Goal: Transaction & Acquisition: Purchase product/service

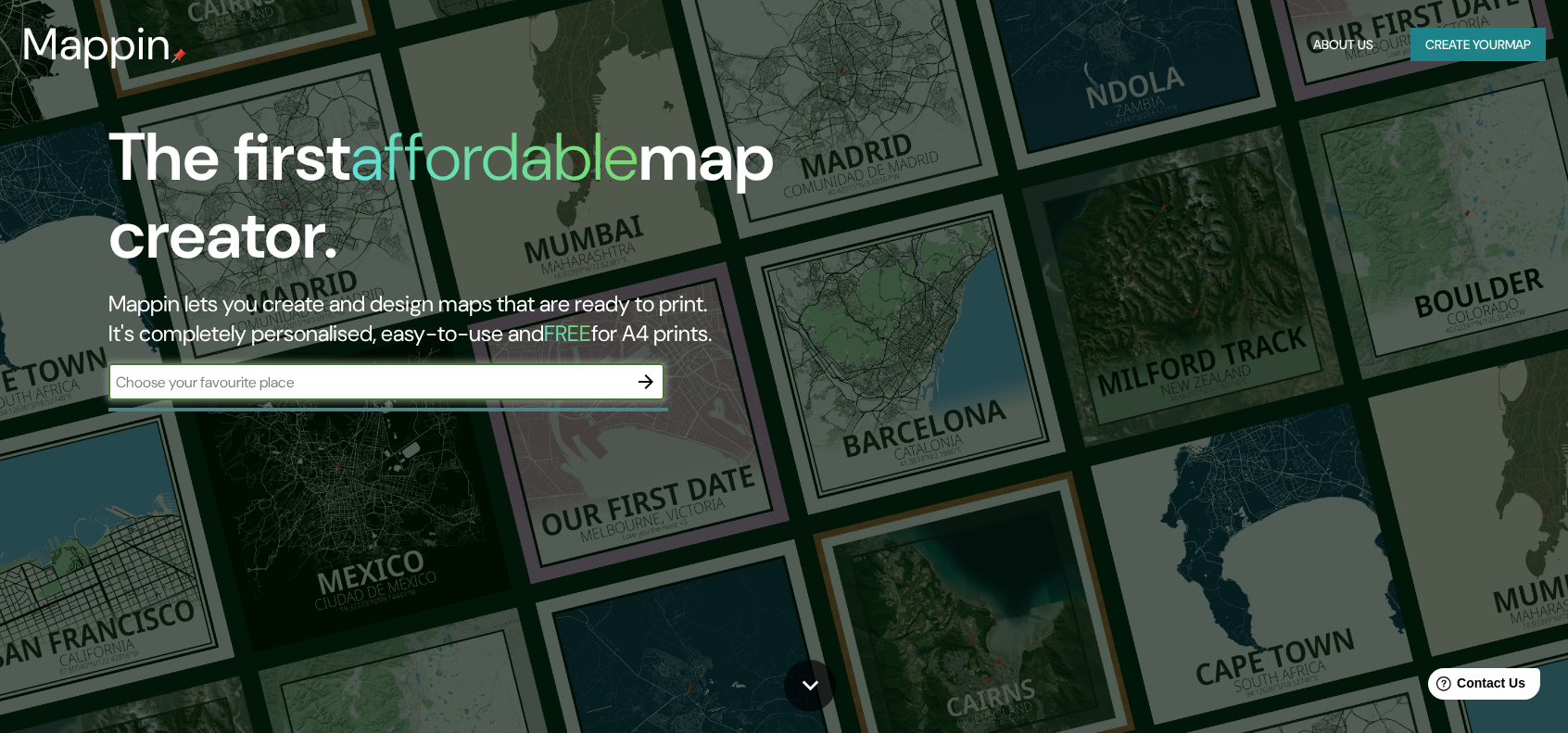
click at [434, 372] on input "text" at bounding box center [368, 382] width 519 height 22
type input "[PERSON_NAME][GEOGRAPHIC_DATA][PERSON_NAME]"
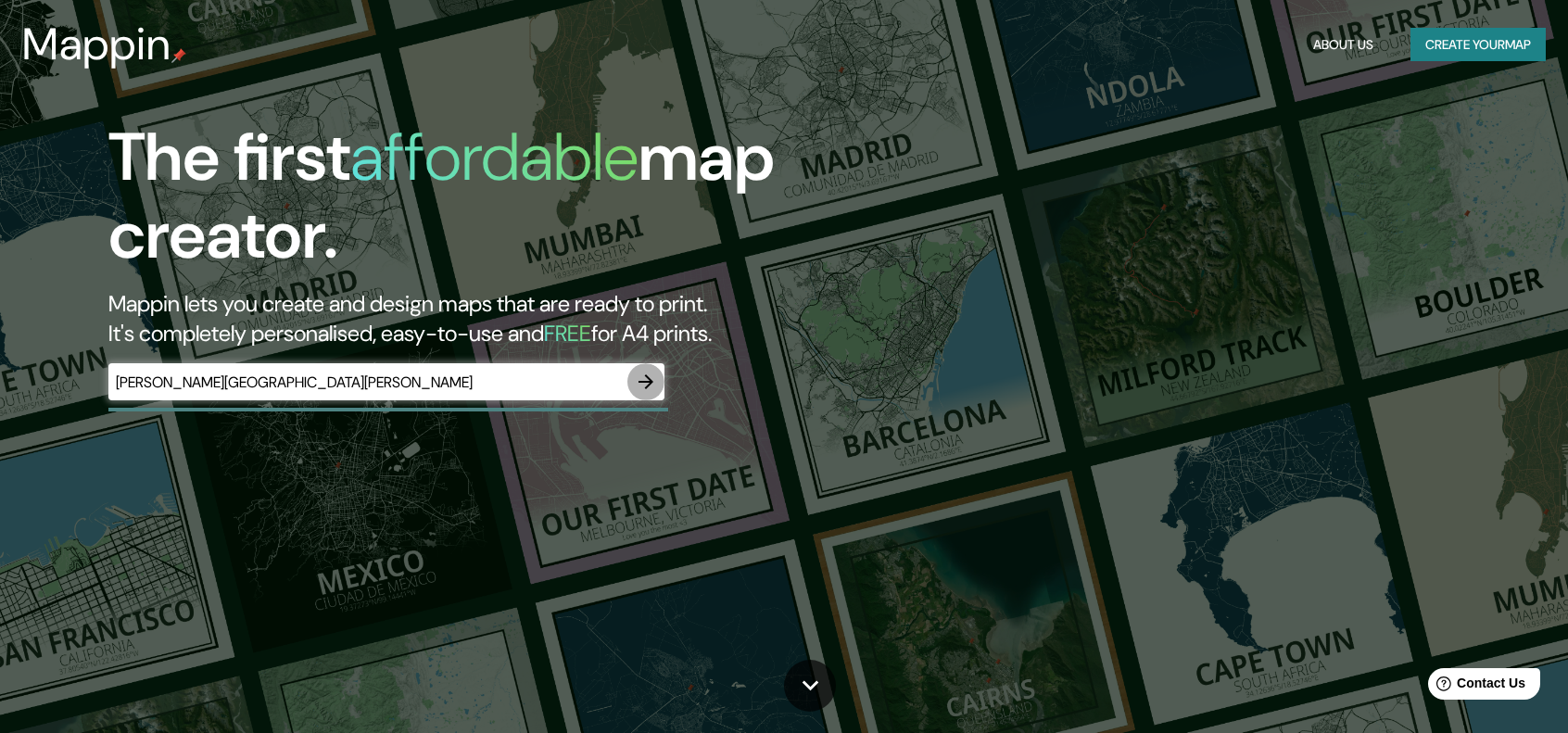
click at [656, 382] on button "button" at bounding box center [645, 381] width 37 height 37
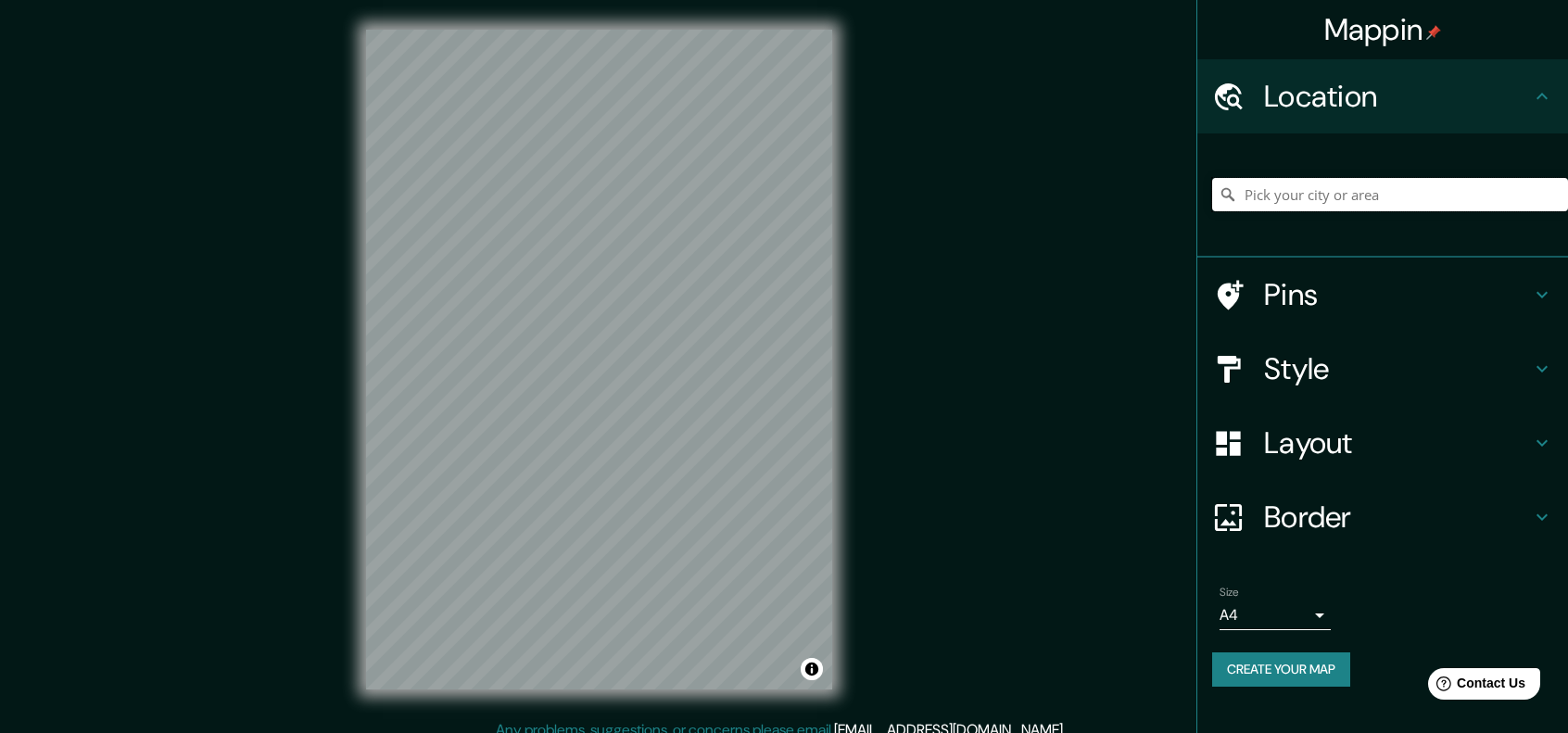
click at [1290, 208] on input "Pick your city or area" at bounding box center [1390, 194] width 356 height 33
click at [1332, 190] on input "Pick your city or area" at bounding box center [1390, 194] width 356 height 33
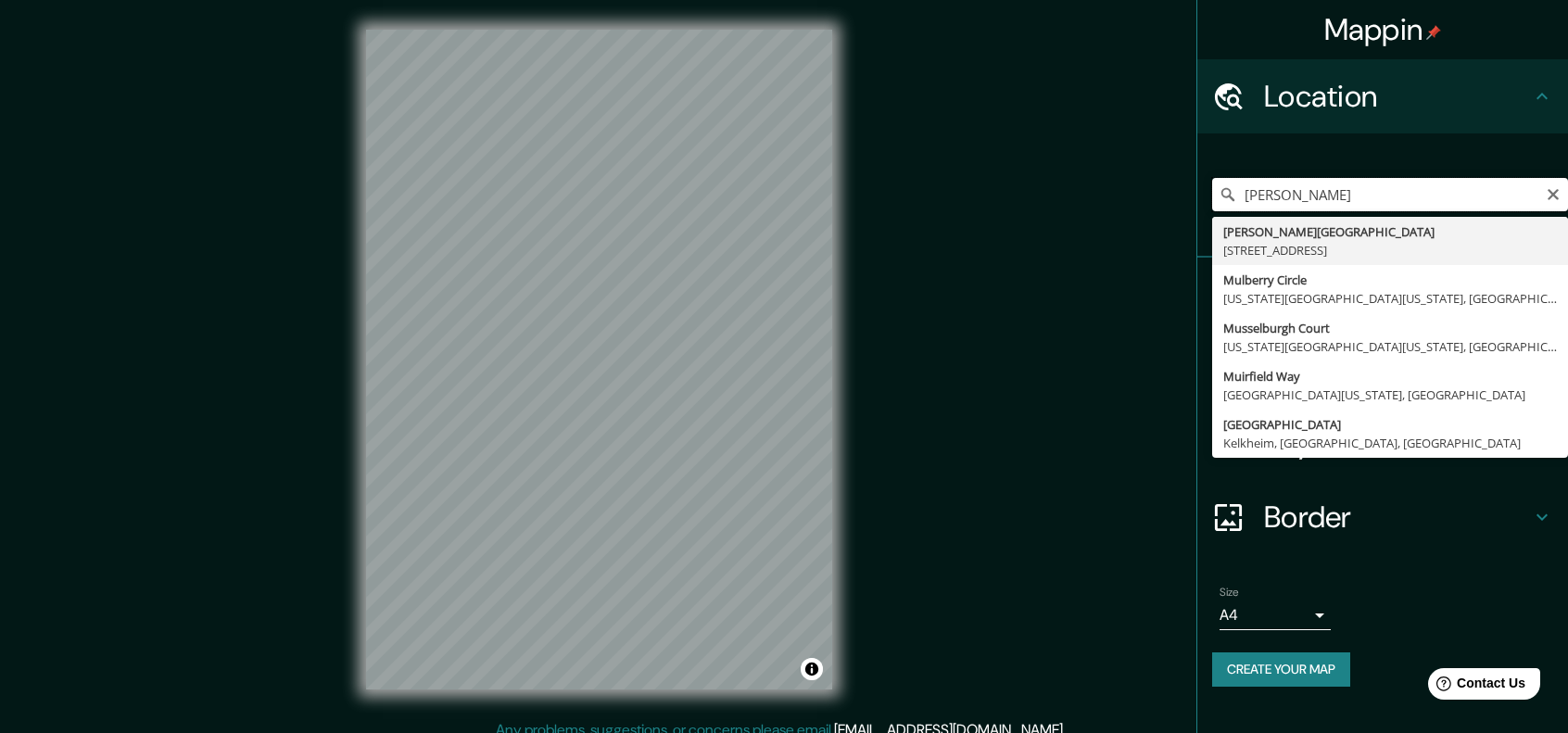
drag, startPoint x: 1452, startPoint y: 195, endPoint x: 968, endPoint y: 221, distance: 484.7
click at [968, 221] on div "Mappin Location [PERSON_NAME] MU [PERSON_NAME][STREET_ADDRESS][US_STATE][US_STA…" at bounding box center [784, 374] width 1568 height 748
type input "[GEOGRAPHIC_DATA], [US_STATE], [GEOGRAPHIC_DATA]"
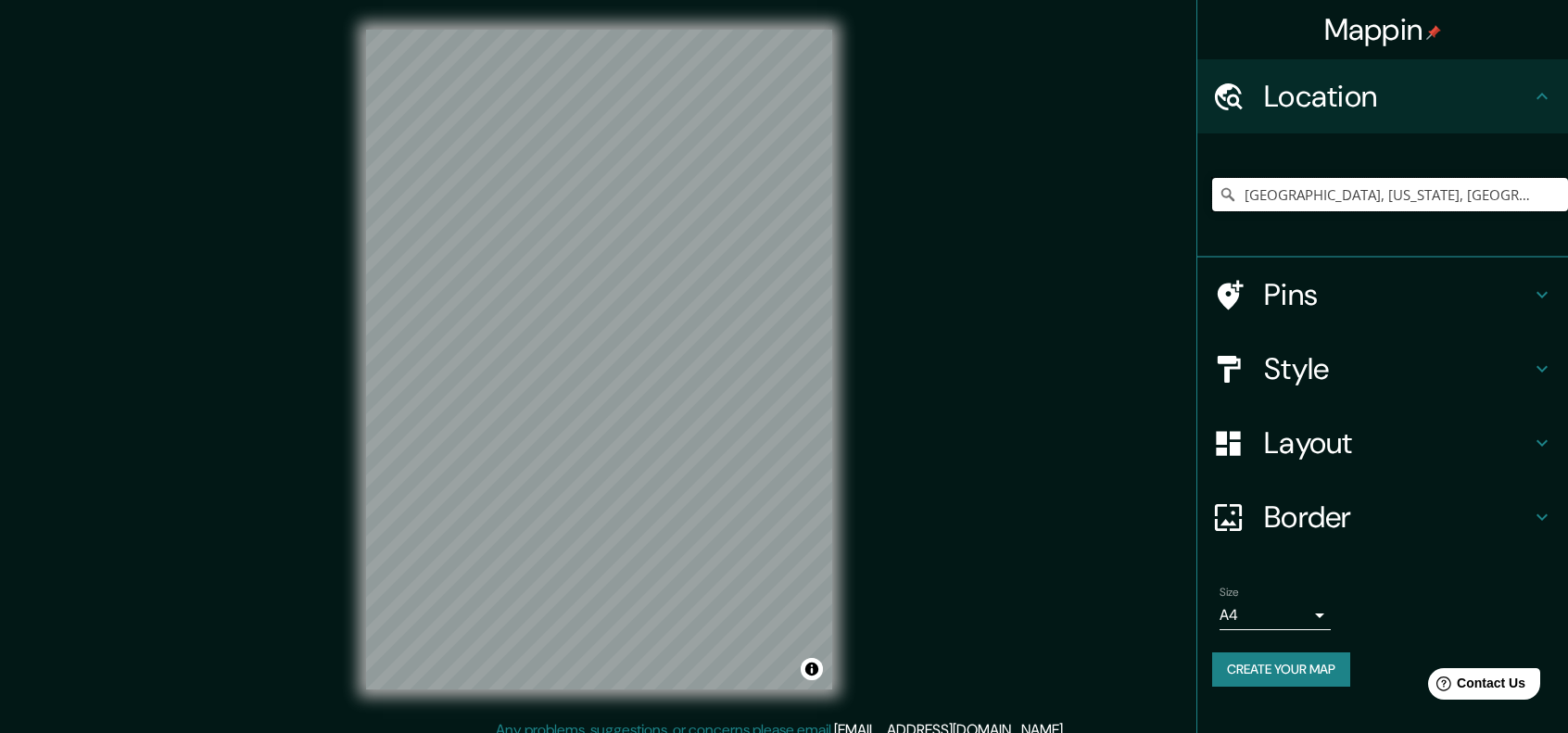
click at [1313, 190] on input "[GEOGRAPHIC_DATA], [US_STATE], [GEOGRAPHIC_DATA]" at bounding box center [1390, 194] width 356 height 33
drag, startPoint x: 1523, startPoint y: 198, endPoint x: 1510, endPoint y: 198, distance: 13.0
click at [1516, 198] on input "[GEOGRAPHIC_DATA], [US_STATE], [GEOGRAPHIC_DATA]" at bounding box center [1390, 194] width 356 height 33
click at [1550, 192] on icon "Clear" at bounding box center [1554, 195] width 11 height 11
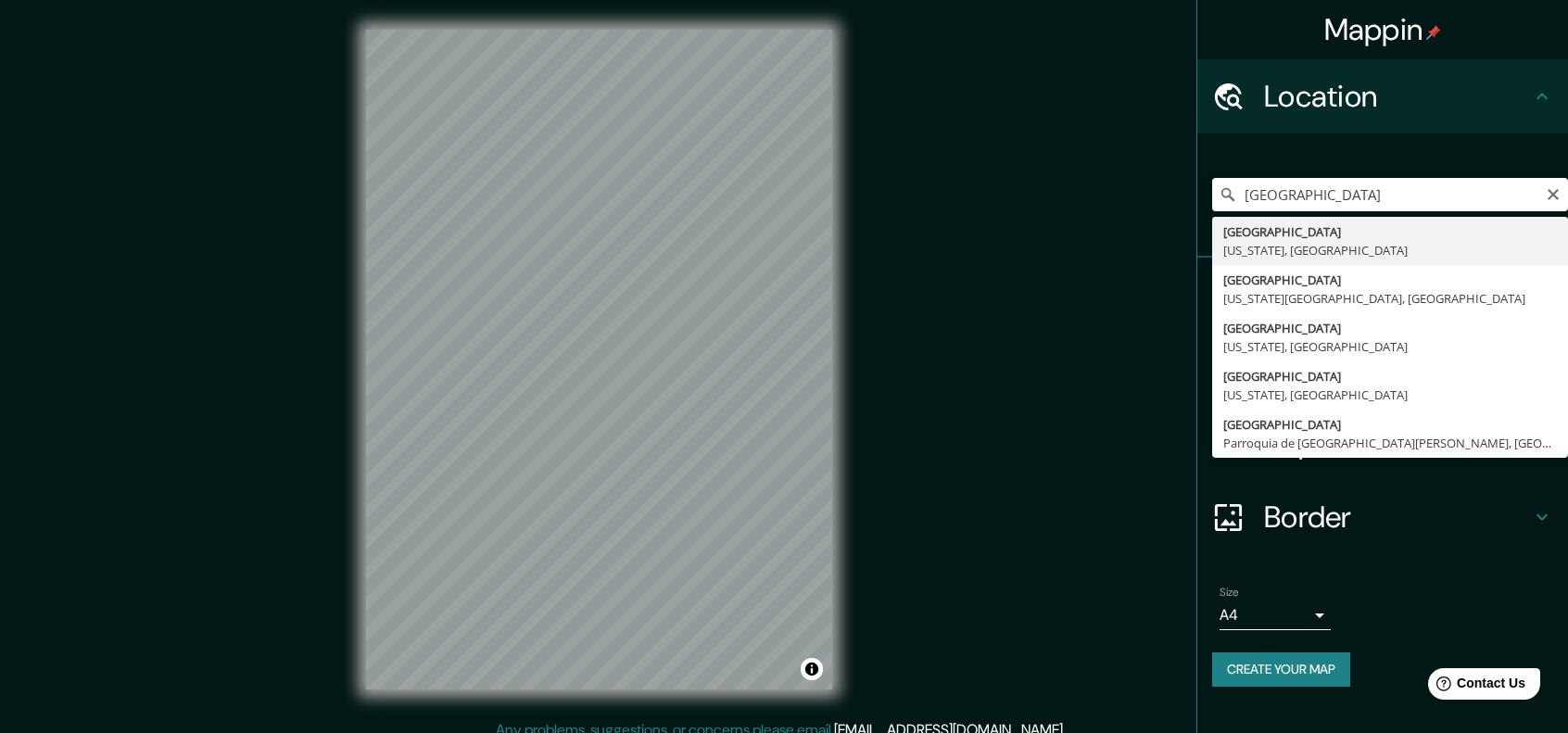
type input "[GEOGRAPHIC_DATA], [US_STATE], [GEOGRAPHIC_DATA]"
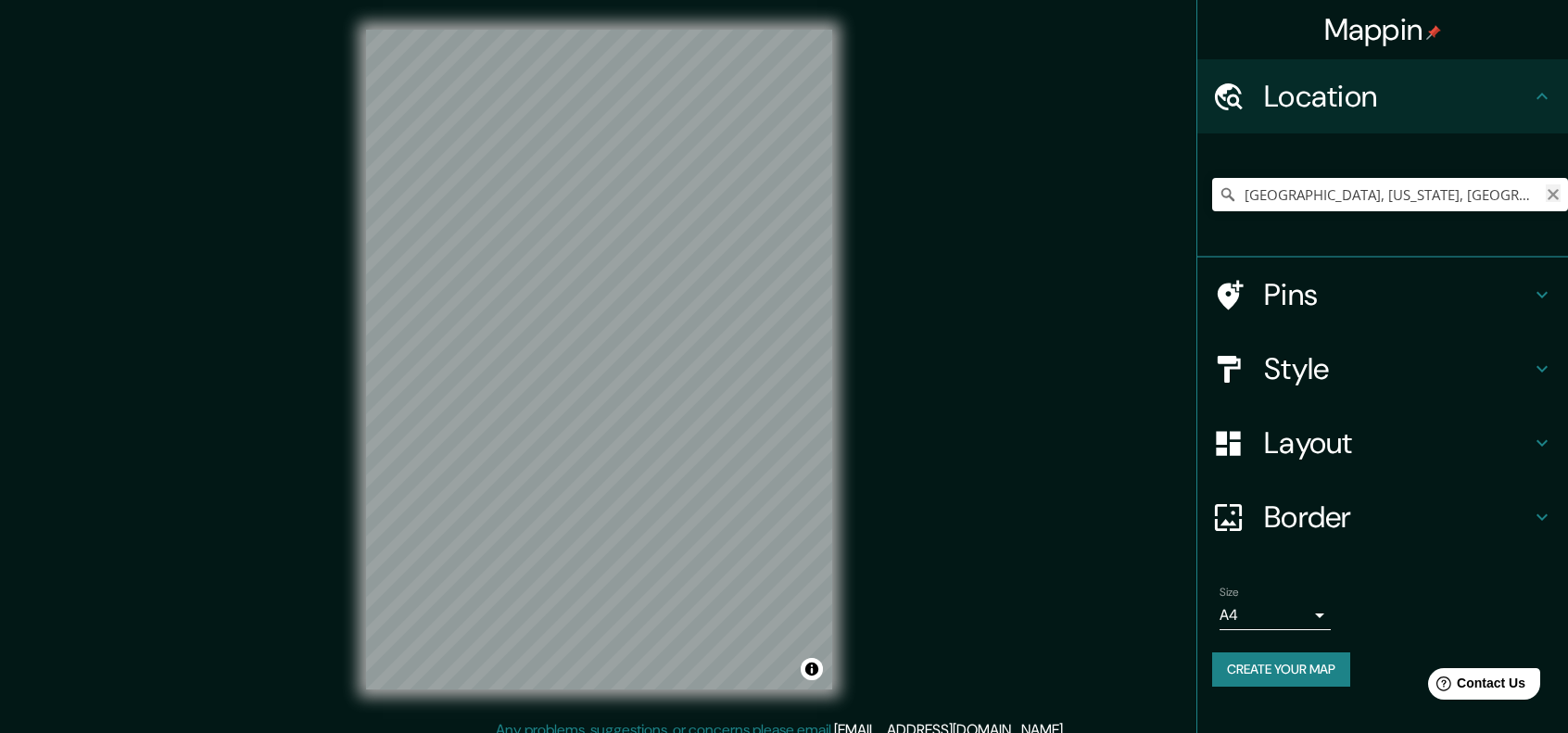
click at [1558, 196] on icon "Clear" at bounding box center [1554, 195] width 15 height 15
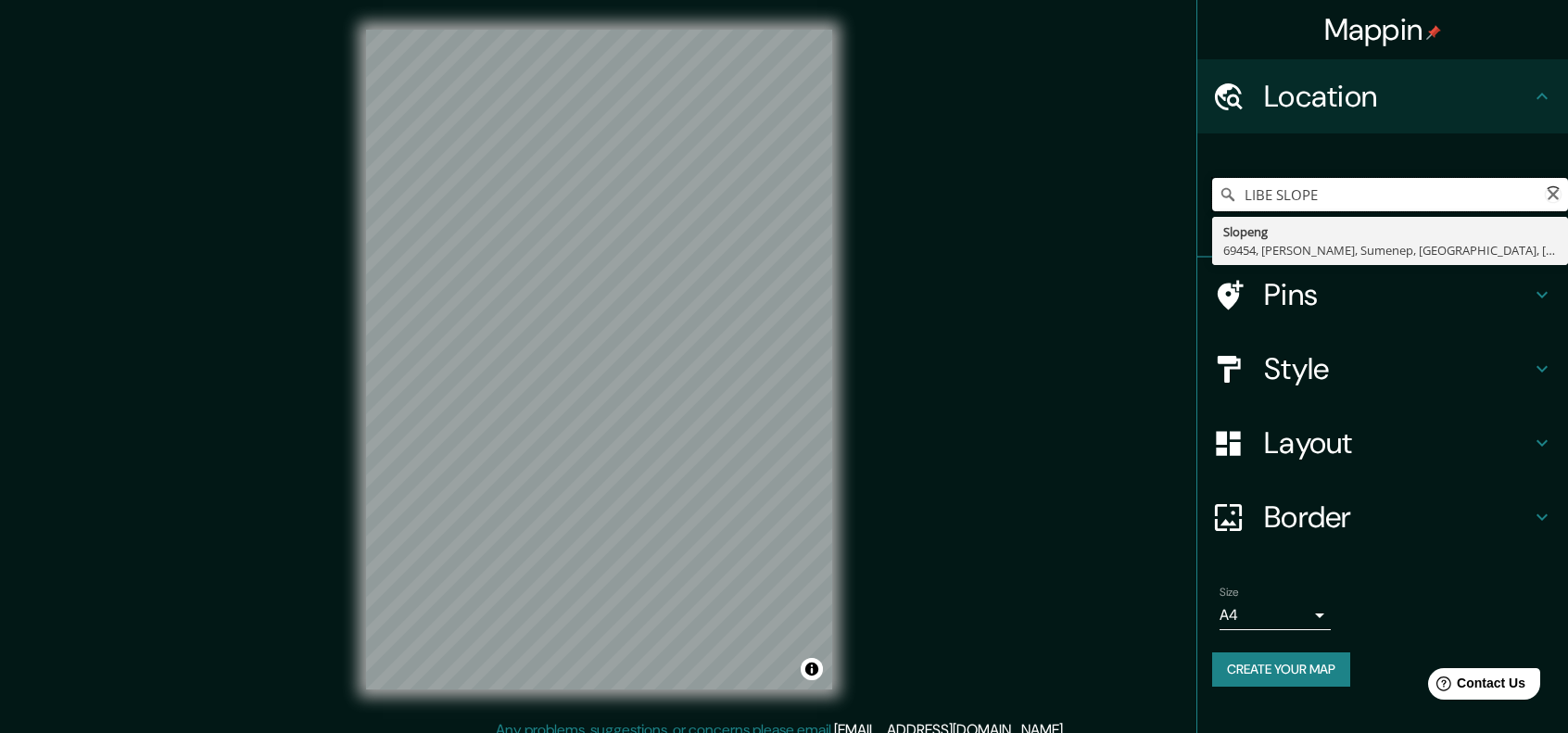
type input "LIBE SLOPE"
drag, startPoint x: 1554, startPoint y: 192, endPoint x: 1537, endPoint y: 192, distance: 17.0
click at [1554, 191] on icon "Clear" at bounding box center [1554, 195] width 15 height 15
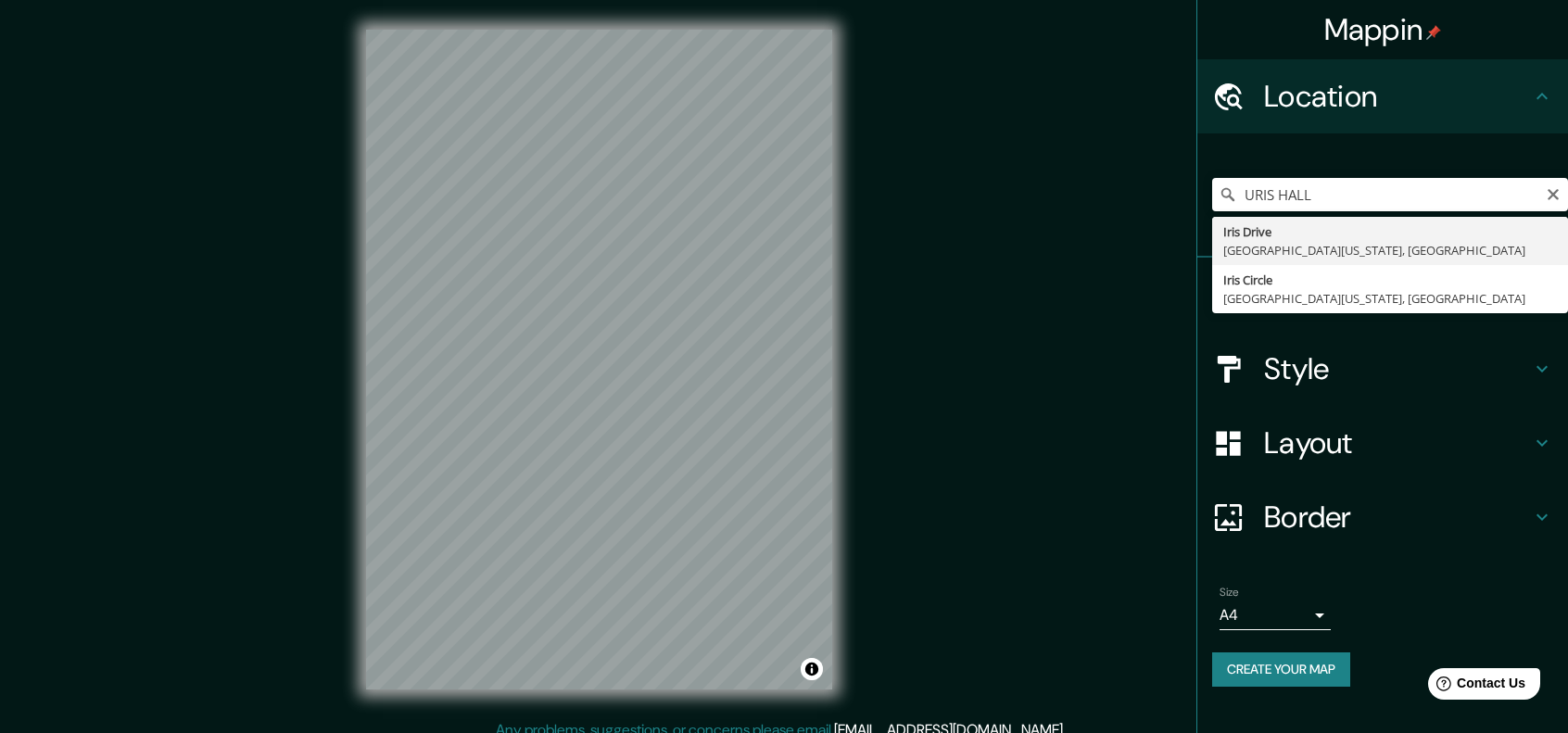
type input "[GEOGRAPHIC_DATA][US_STATE], [GEOGRAPHIC_DATA]"
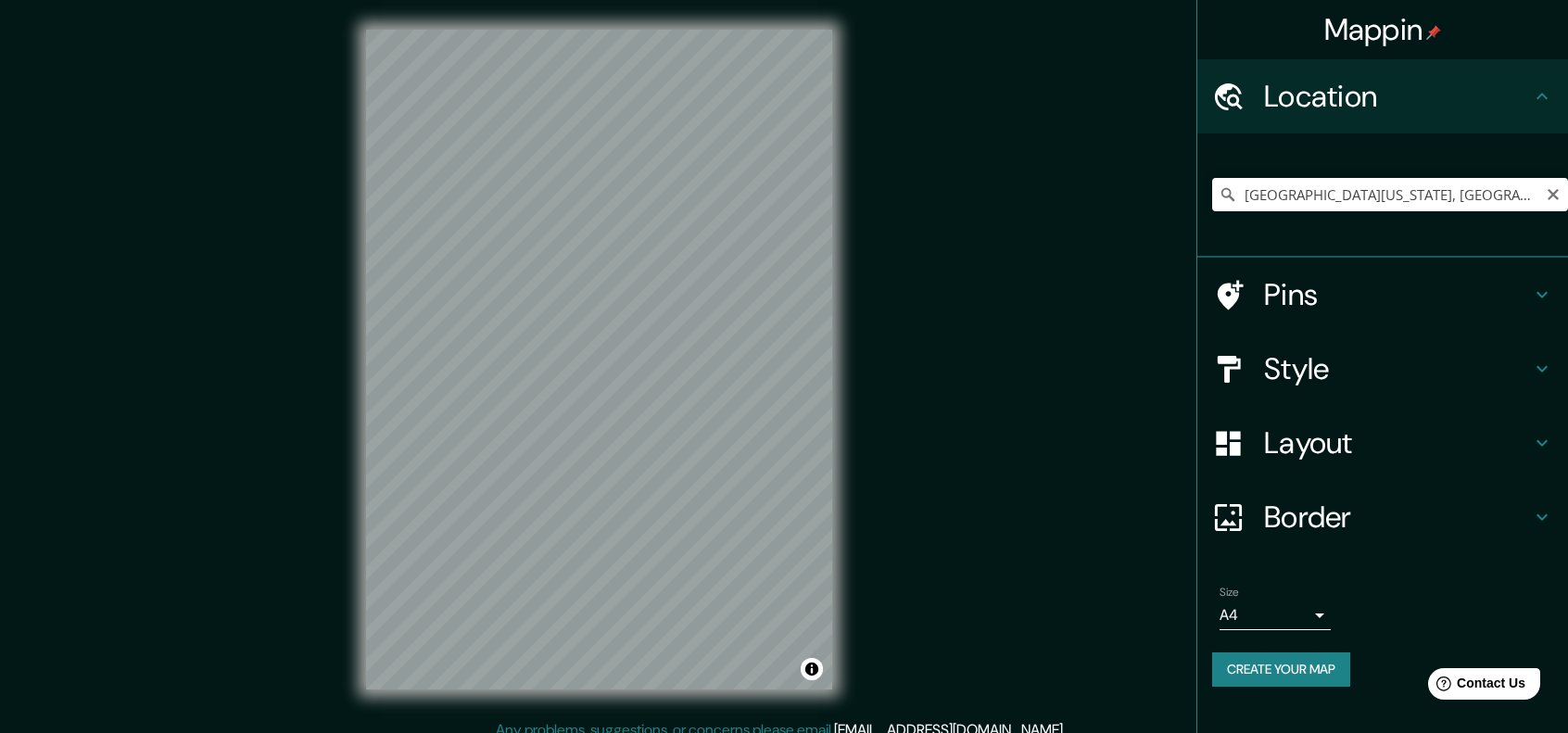
click at [1552, 201] on icon "Clear" at bounding box center [1554, 195] width 15 height 15
click at [1393, 188] on input "Pick your city or area" at bounding box center [1390, 194] width 356 height 33
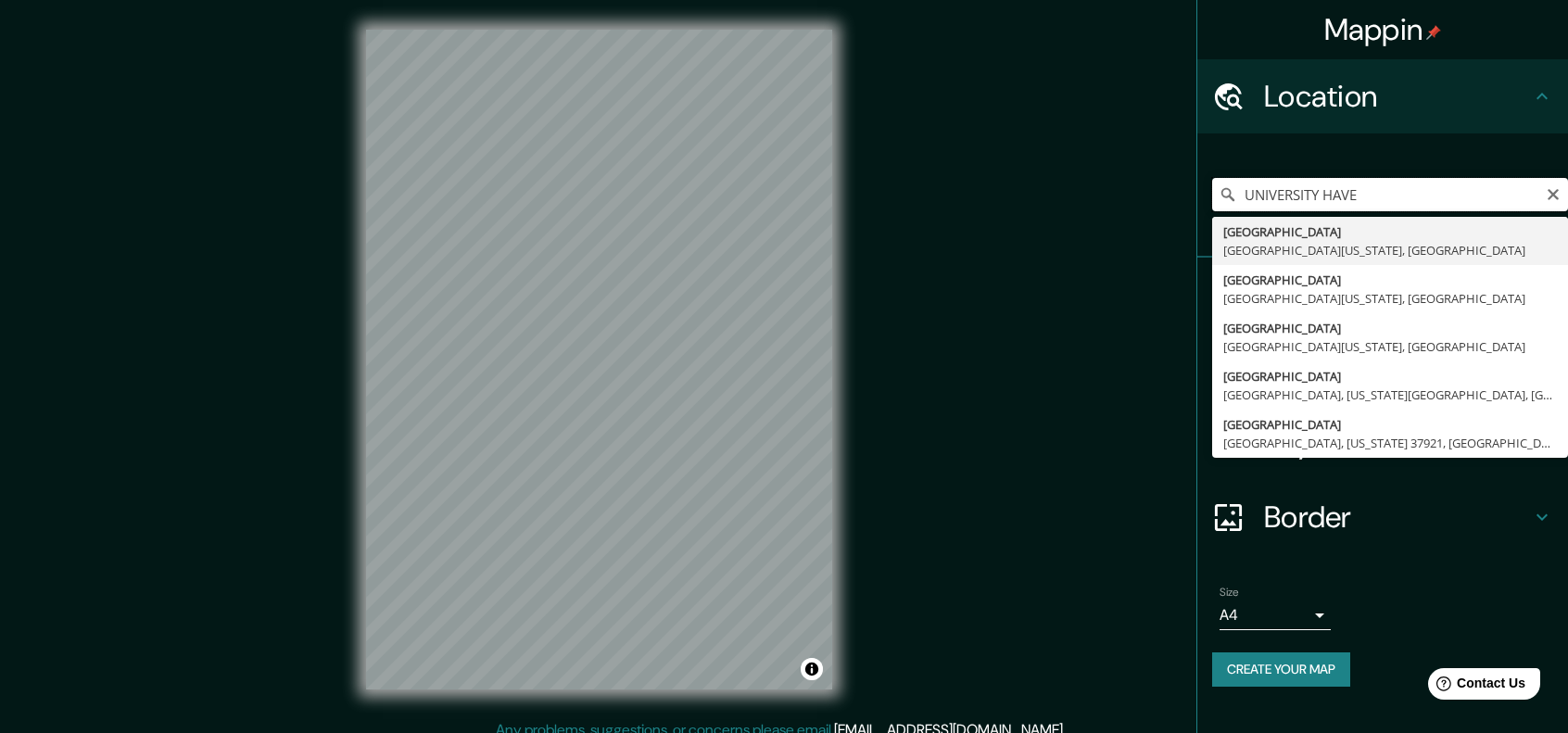
drag, startPoint x: 1326, startPoint y: 193, endPoint x: 1336, endPoint y: 191, distance: 10.2
click at [1336, 191] on input "UNIVERSITY HAVE" at bounding box center [1390, 194] width 356 height 33
click at [1357, 194] on input "[GEOGRAPHIC_DATA]" at bounding box center [1390, 194] width 356 height 33
type input "[GEOGRAPHIC_DATA]"
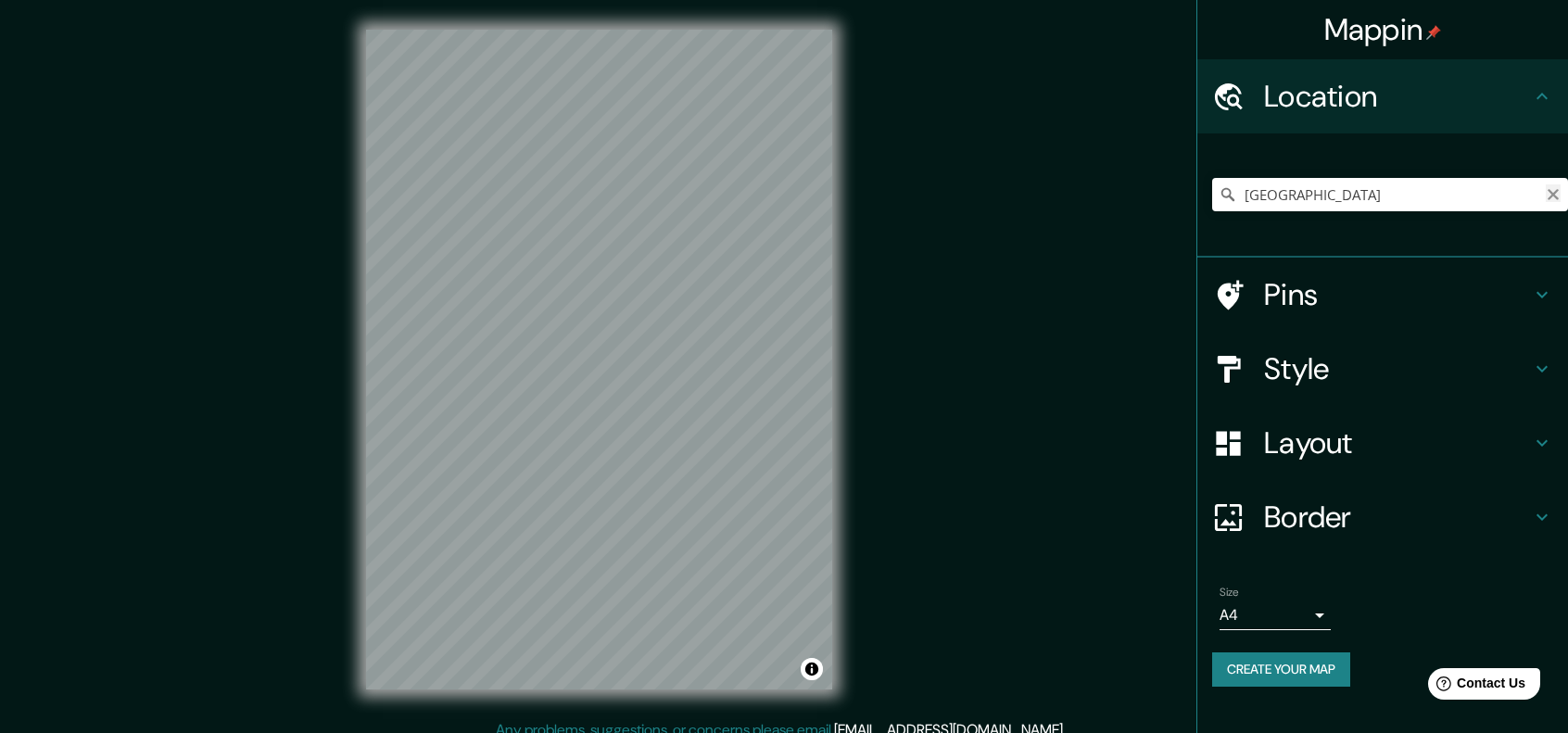
click at [1552, 192] on icon "Clear" at bounding box center [1554, 195] width 11 height 11
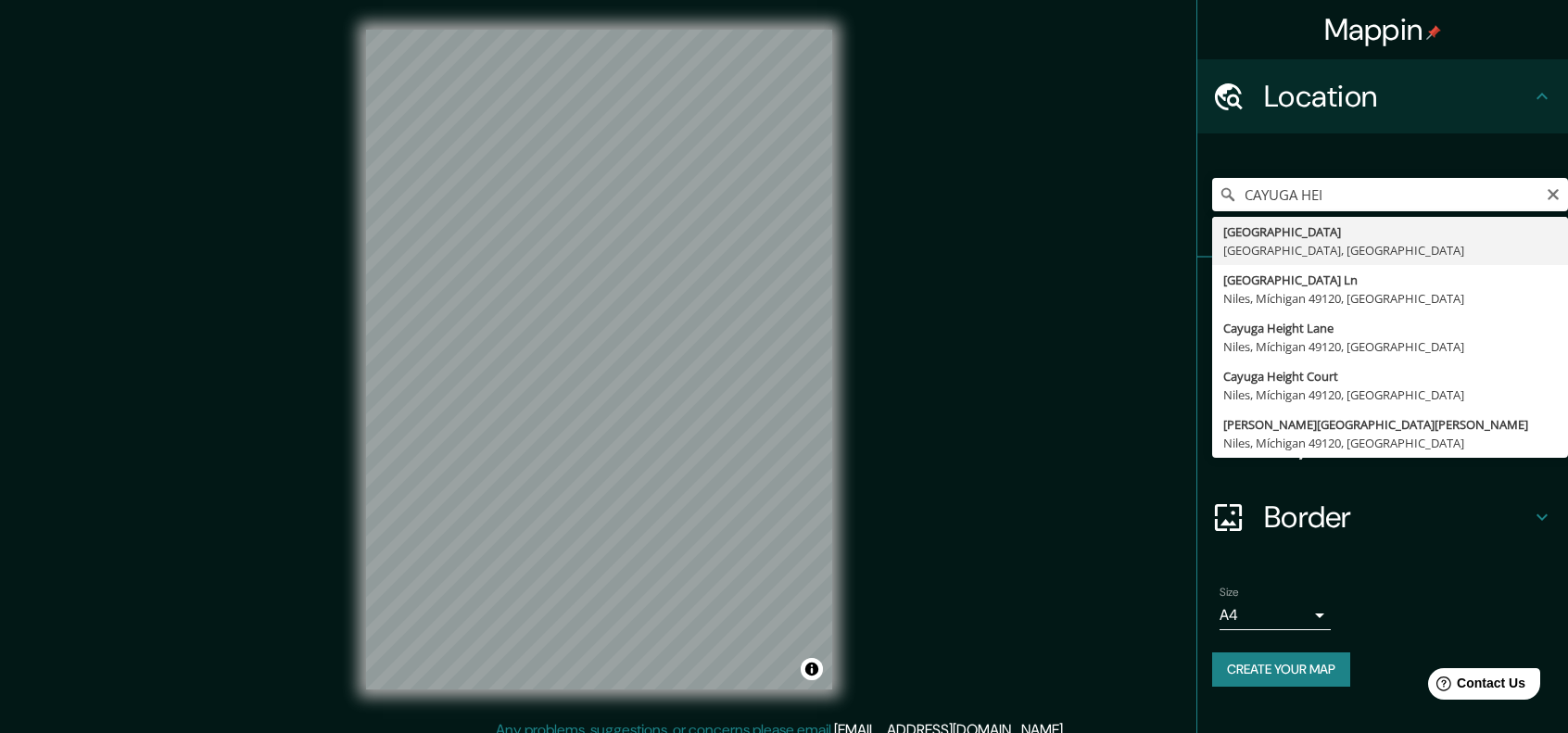
type input "[GEOGRAPHIC_DATA], [GEOGRAPHIC_DATA], [GEOGRAPHIC_DATA]"
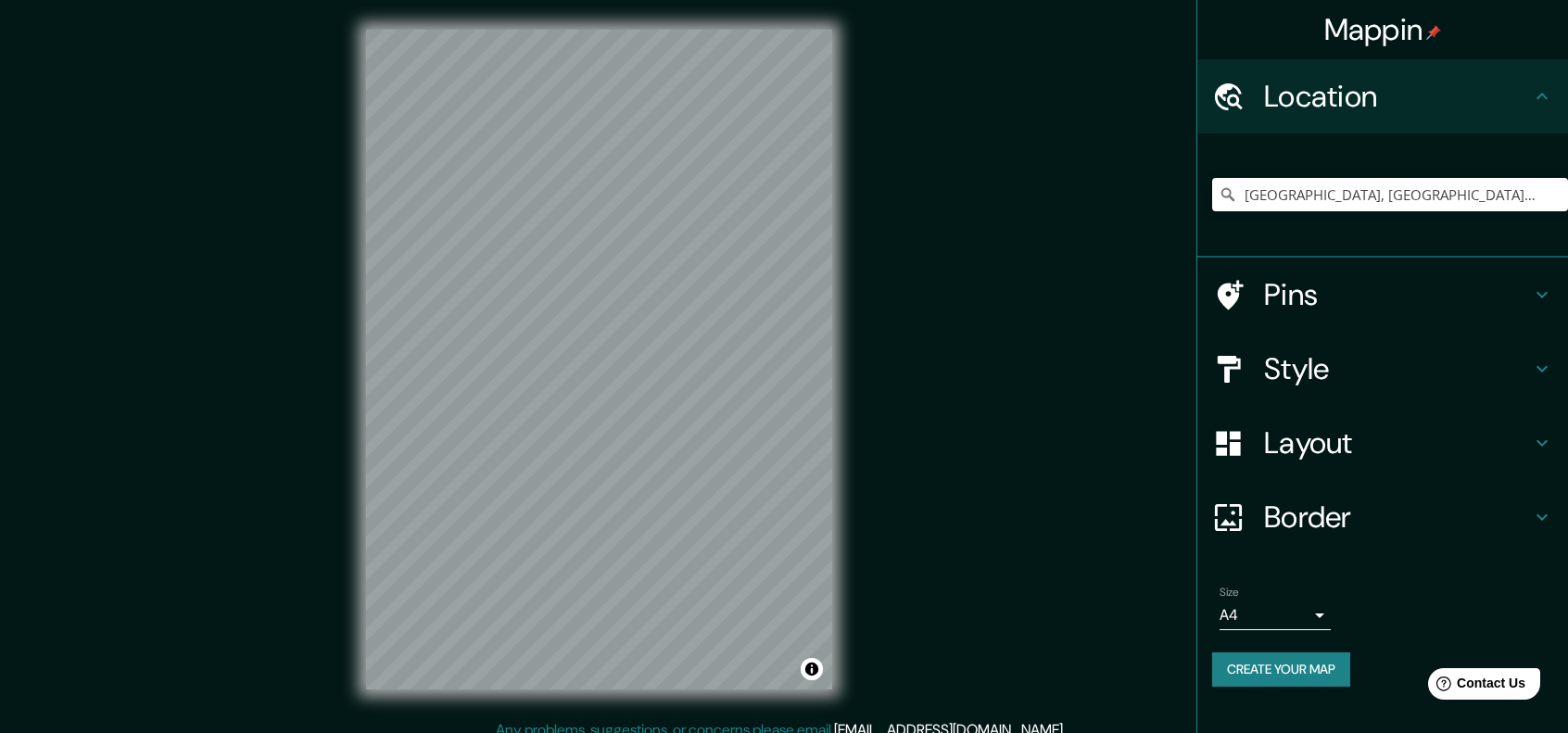
click at [1312, 369] on h4 "Style" at bounding box center [1398, 368] width 267 height 37
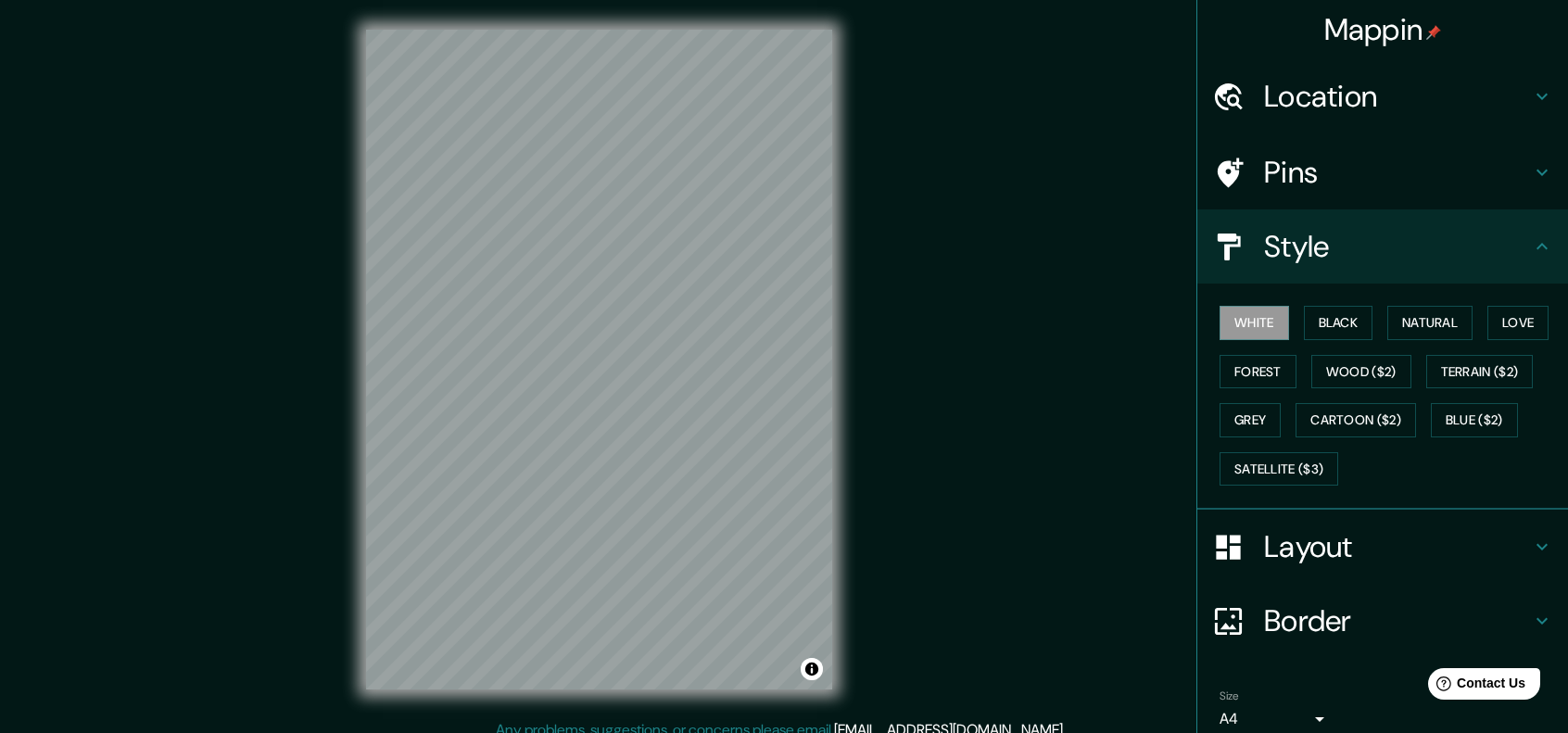
click at [1324, 148] on div "Pins" at bounding box center [1383, 172] width 371 height 74
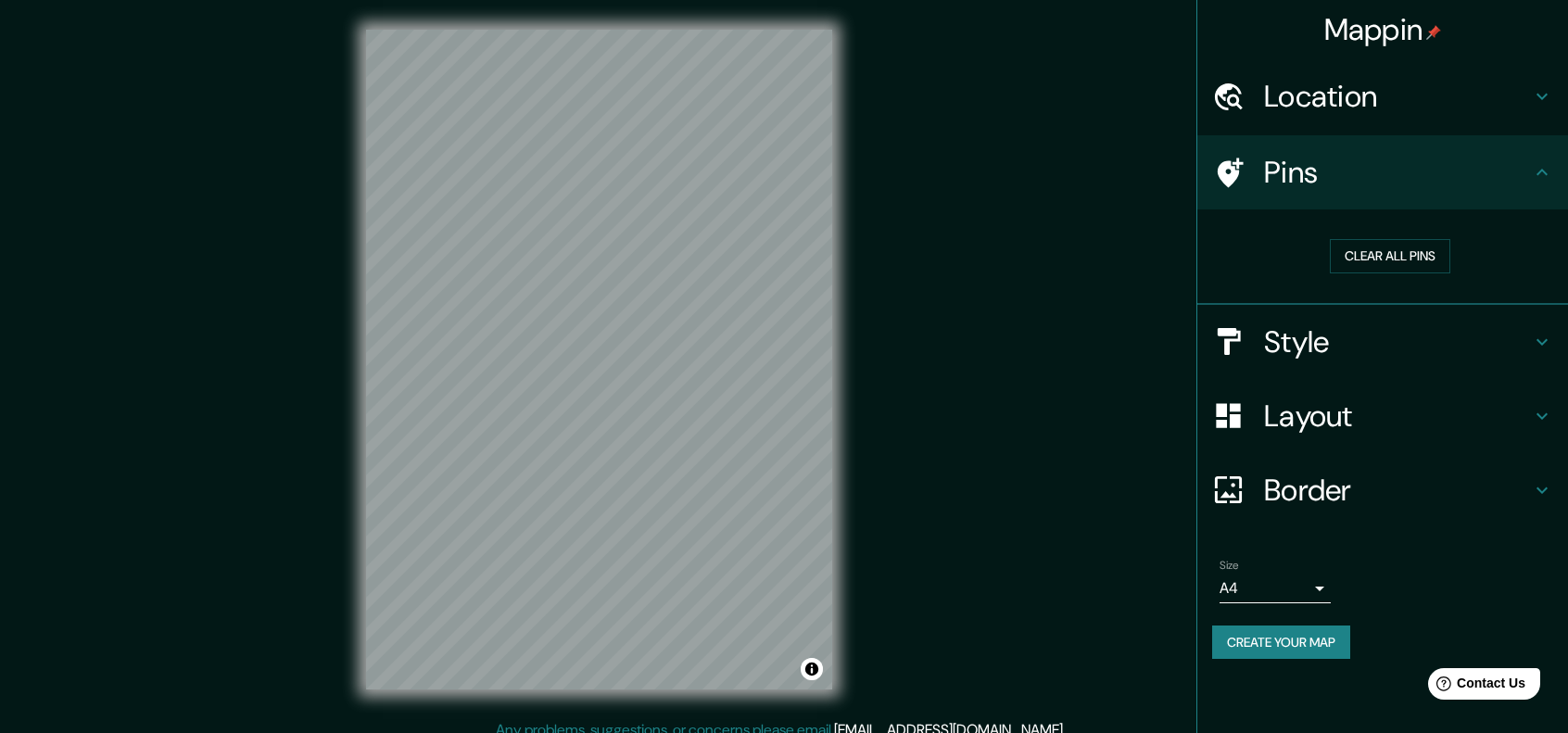
click at [1306, 341] on h4 "Style" at bounding box center [1398, 341] width 267 height 37
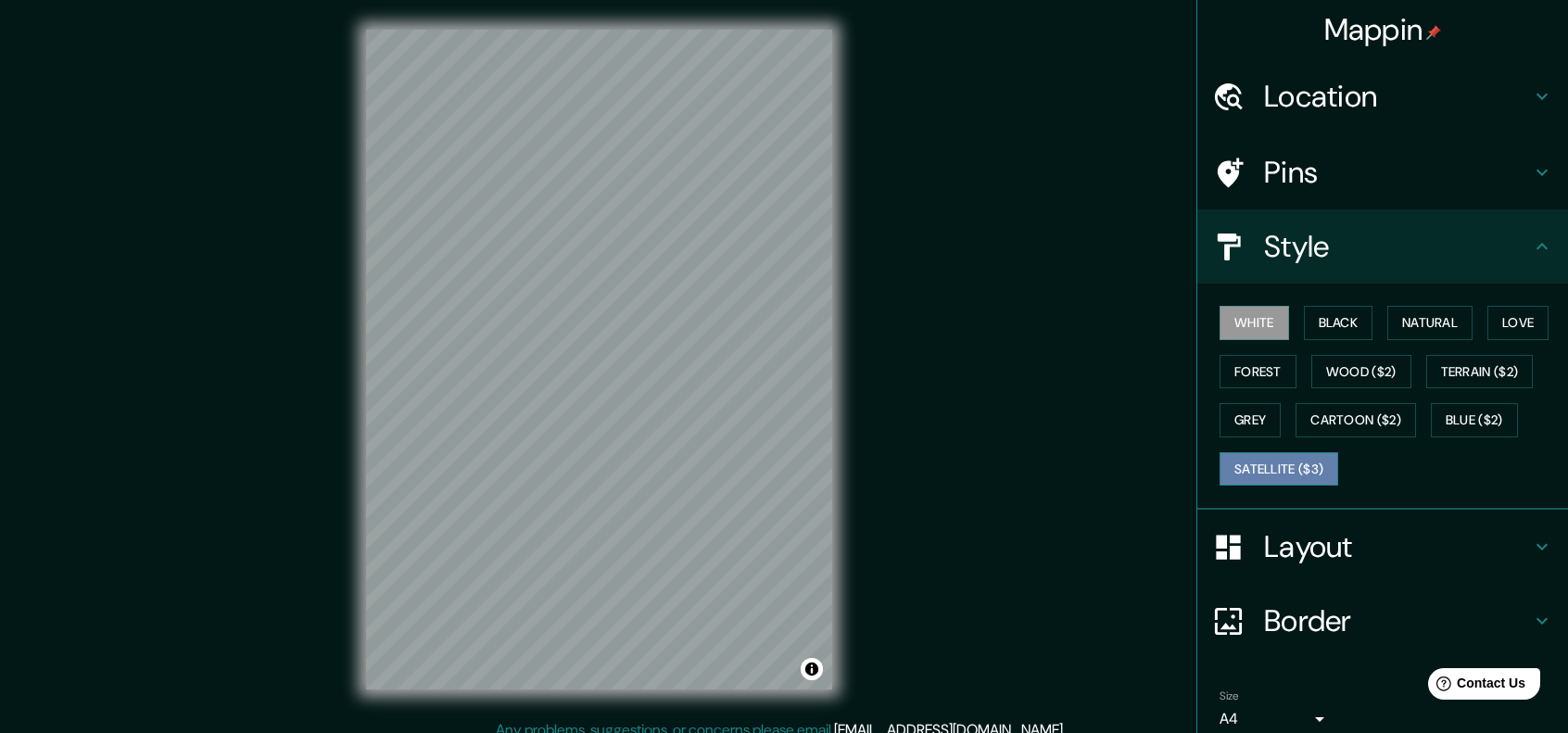
click at [1260, 462] on button "Satellite ($3)" at bounding box center [1278, 469] width 118 height 34
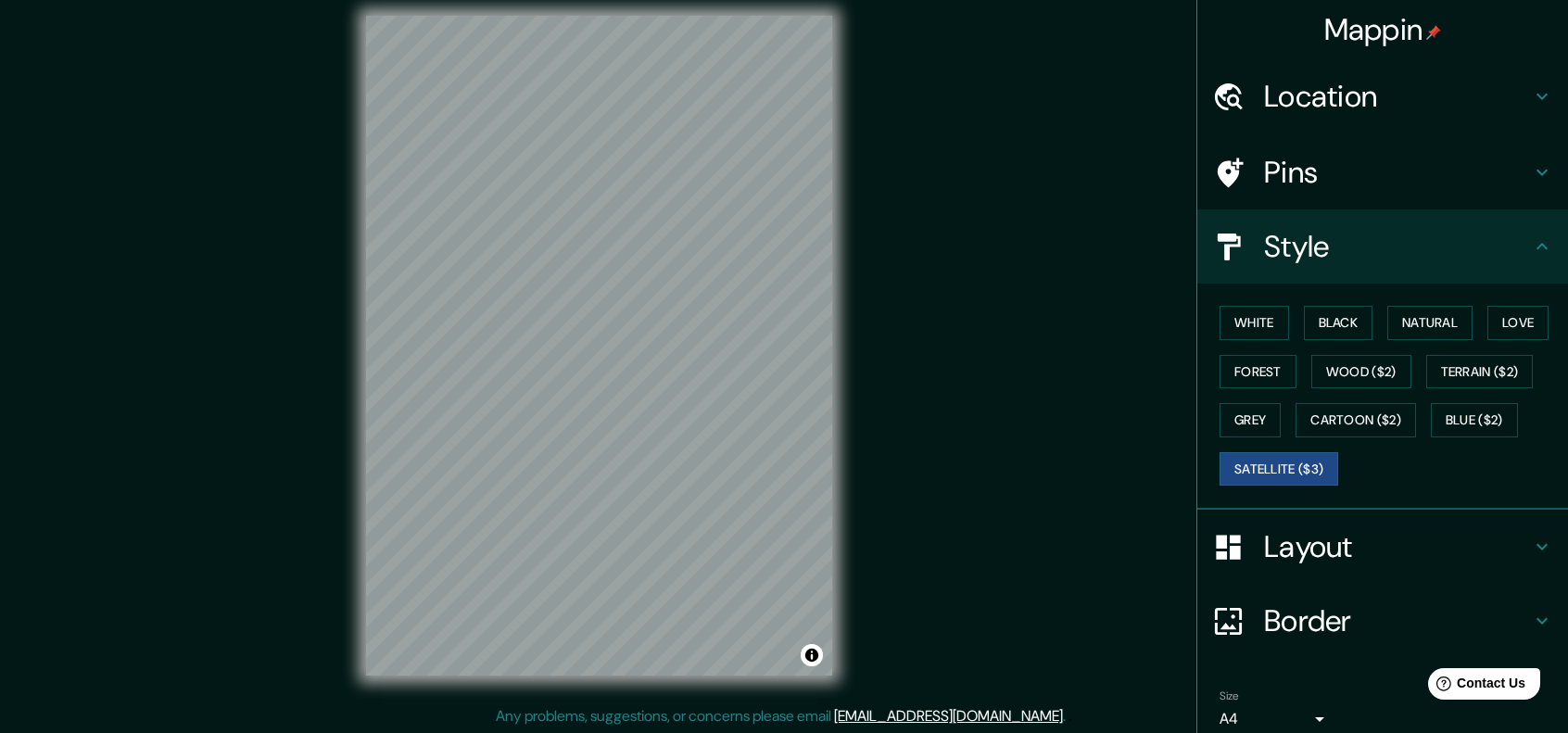
scroll to position [15, 0]
click at [1257, 322] on button "White" at bounding box center [1254, 323] width 69 height 34
click at [1326, 316] on button "Black" at bounding box center [1338, 323] width 69 height 34
click at [1421, 319] on button "Natural" at bounding box center [1430, 323] width 85 height 34
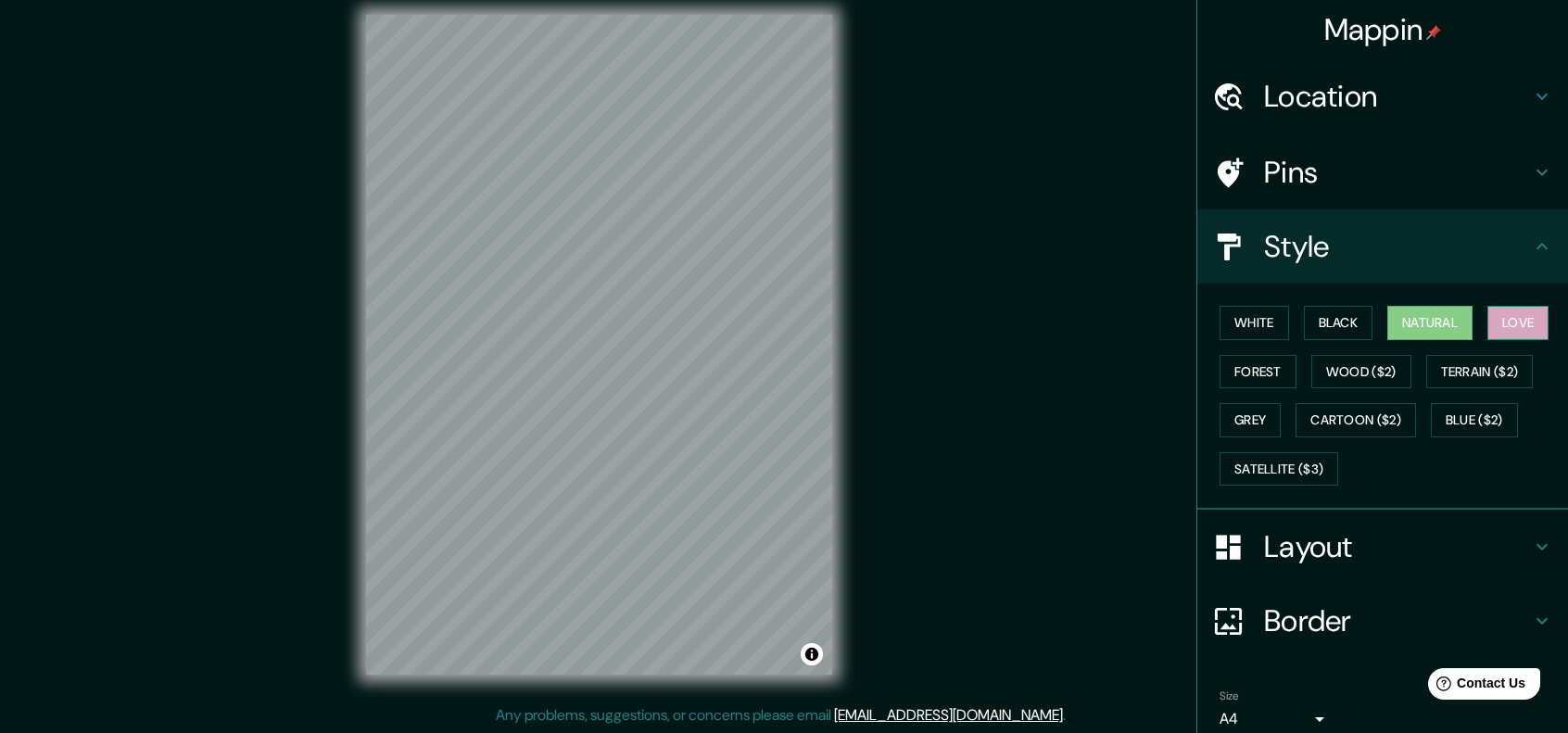
click at [1488, 315] on button "Love" at bounding box center [1518, 323] width 62 height 34
click at [1225, 374] on button "Forest" at bounding box center [1258, 372] width 77 height 34
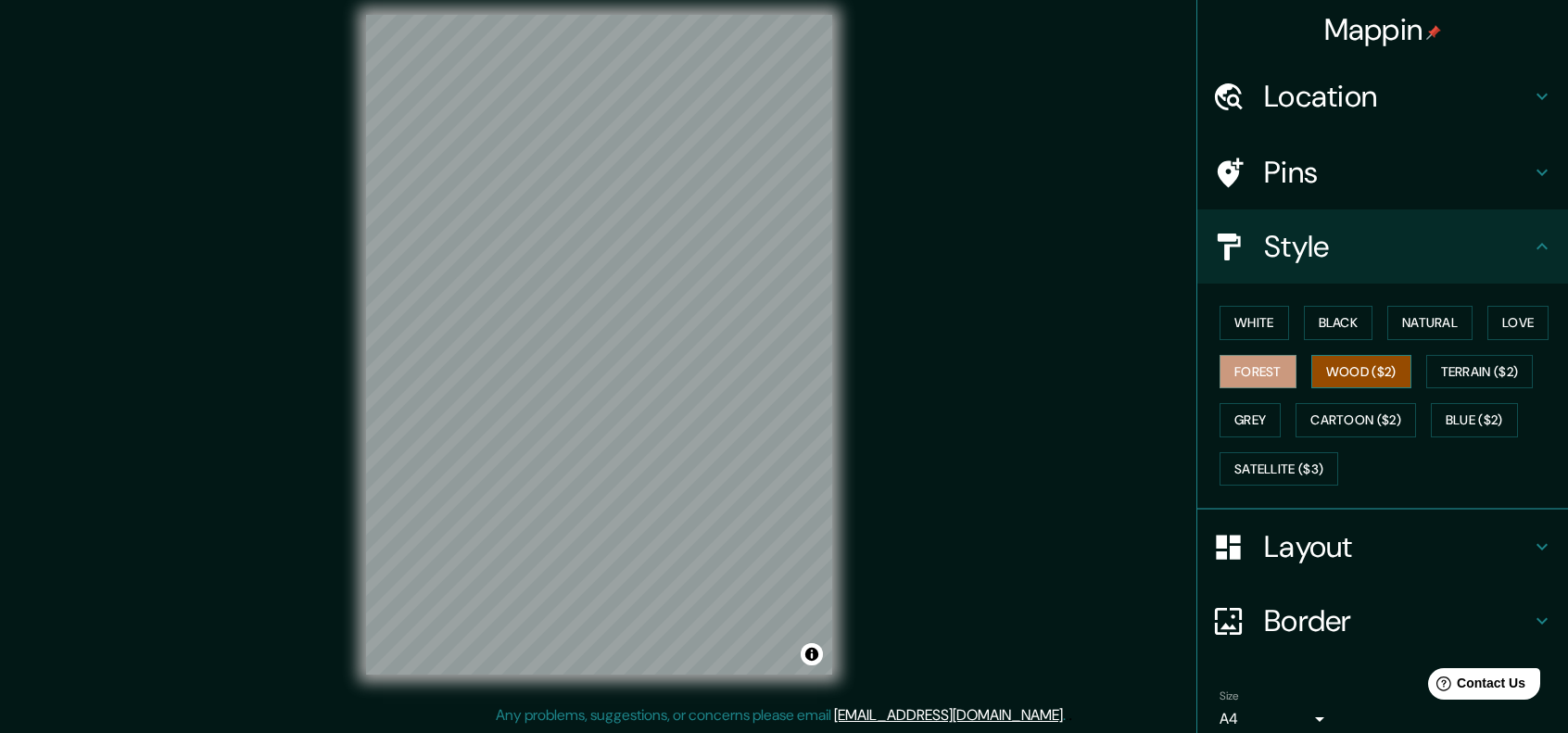
click at [1368, 368] on button "Wood ($2)" at bounding box center [1362, 372] width 100 height 34
click at [1227, 424] on button "Grey" at bounding box center [1250, 420] width 62 height 34
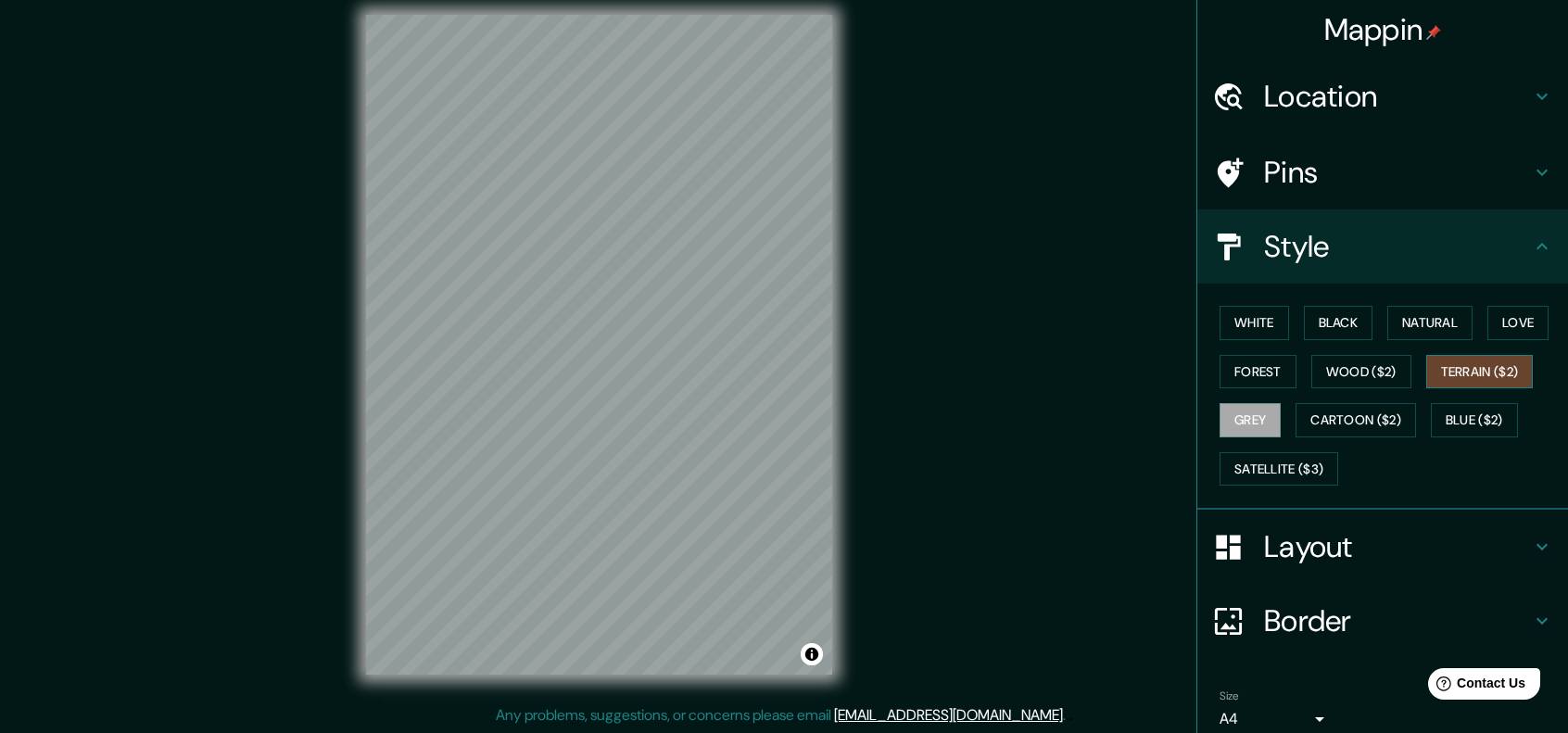
click at [1491, 372] on button "Terrain ($2)" at bounding box center [1480, 372] width 108 height 34
click at [1465, 413] on button "Blue ($2)" at bounding box center [1474, 420] width 87 height 34
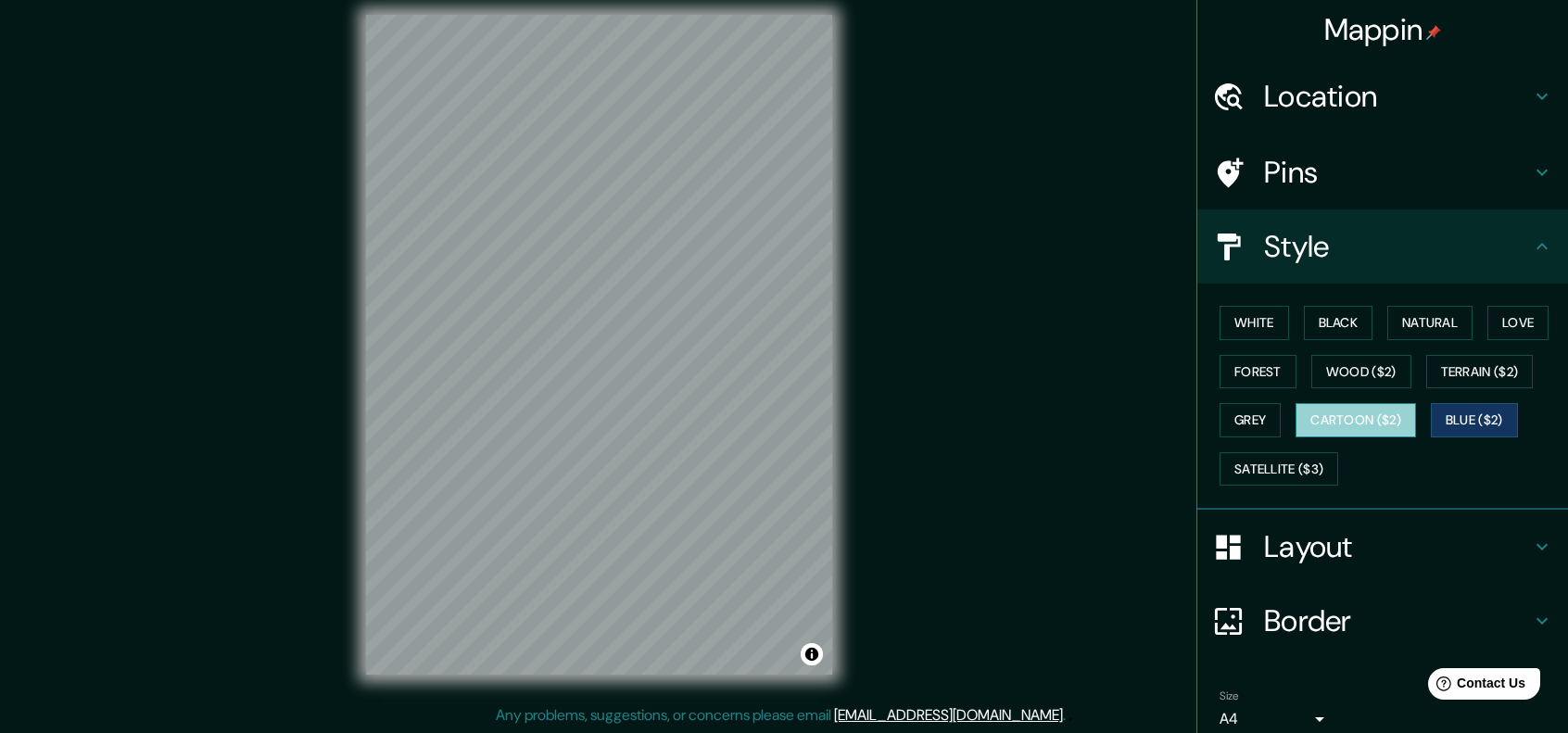
click at [1307, 412] on button "Cartoon ($2)" at bounding box center [1355, 420] width 120 height 34
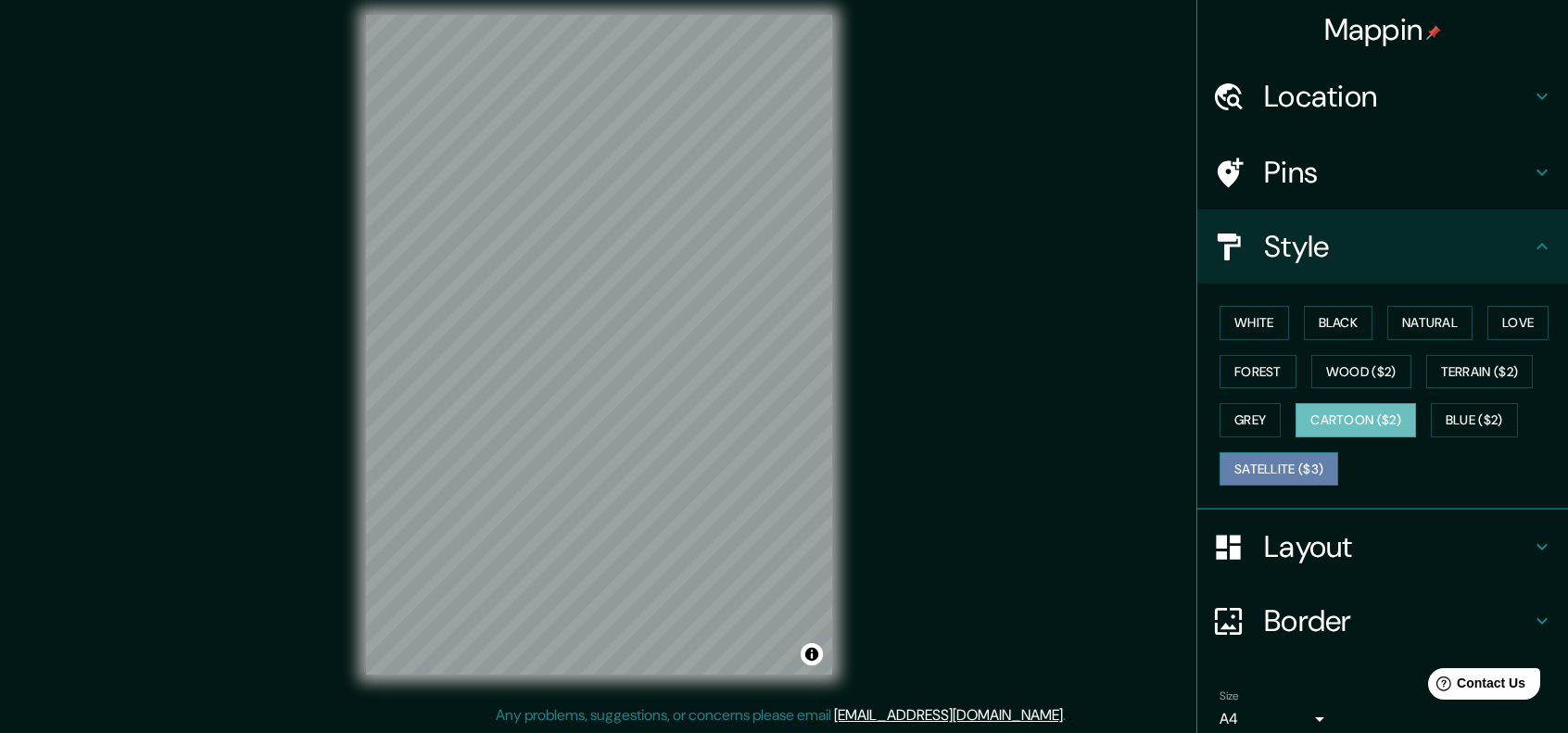
click at [1272, 464] on button "Satellite ($3)" at bounding box center [1278, 469] width 118 height 34
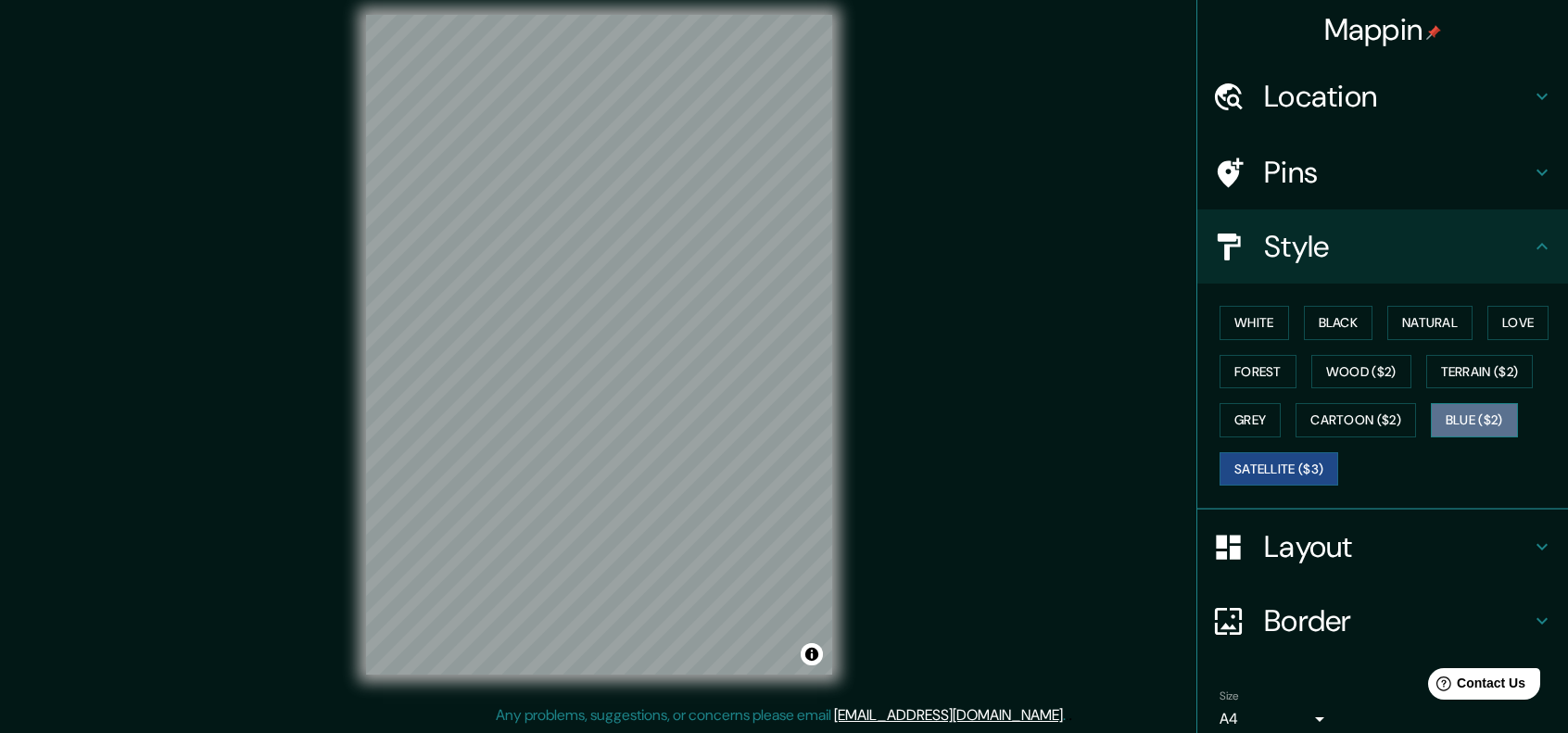
click at [1446, 429] on button "Blue ($2)" at bounding box center [1474, 420] width 87 height 34
click at [1292, 605] on h4 "Border" at bounding box center [1398, 620] width 267 height 37
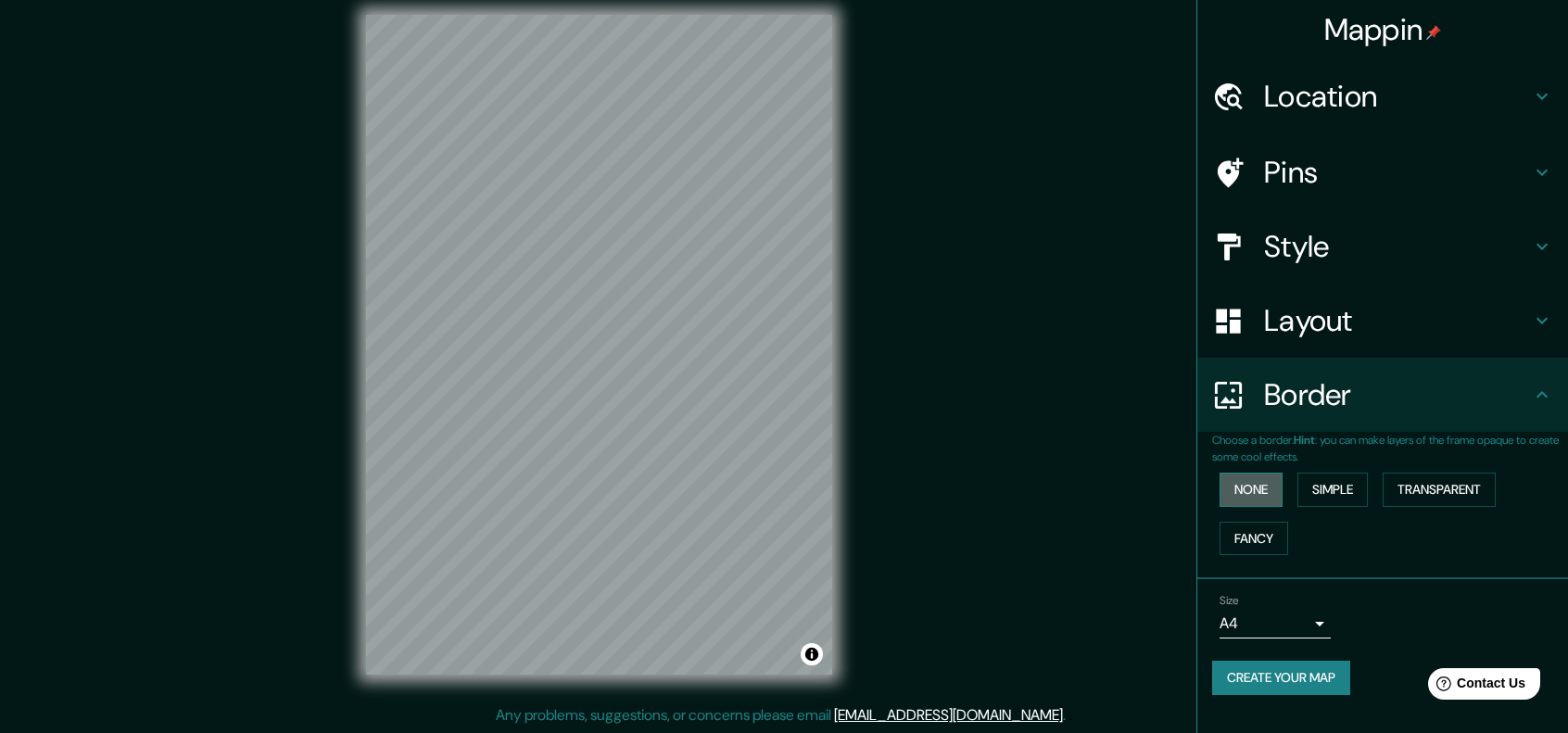
click at [1261, 498] on button "None" at bounding box center [1251, 490] width 63 height 34
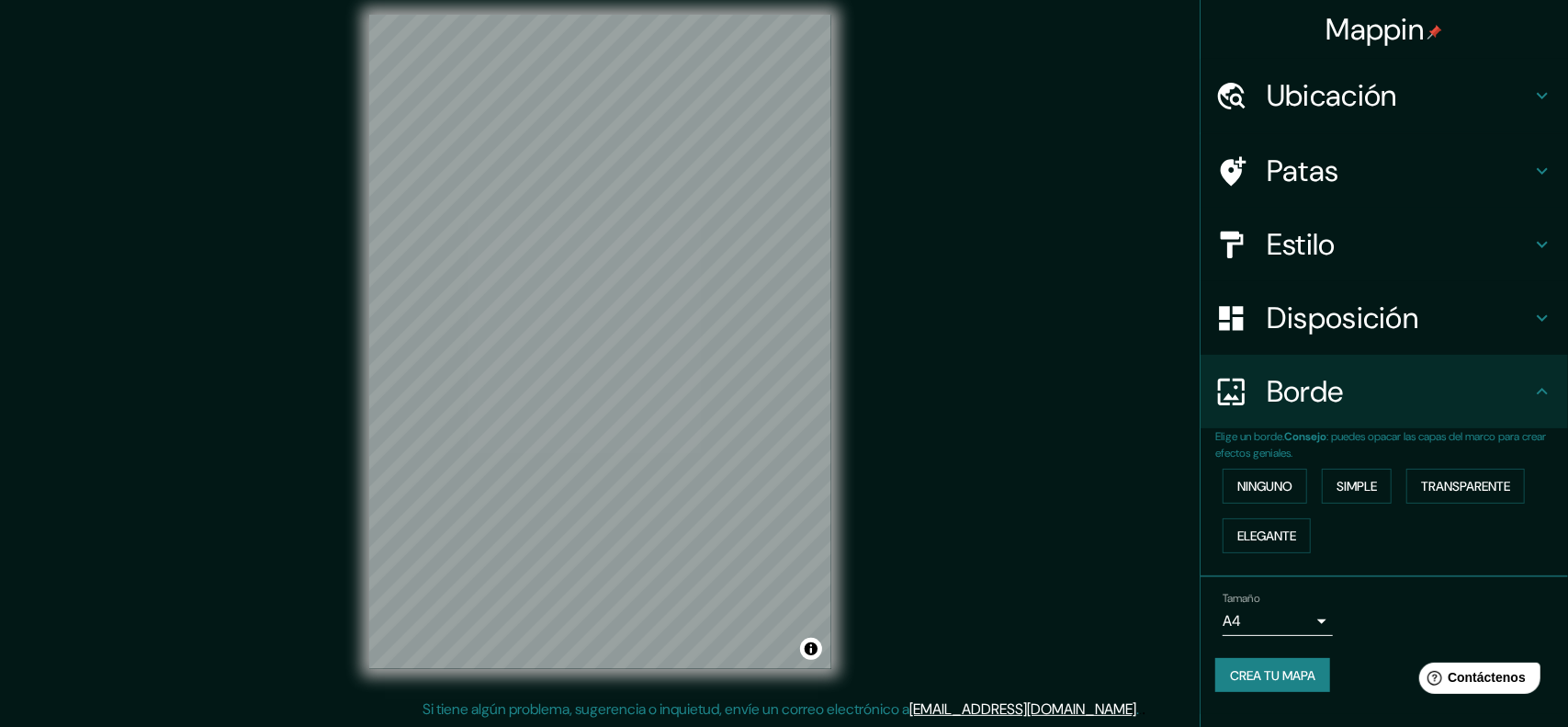
click at [1308, 628] on body "Mappin Ubicación [GEOGRAPHIC_DATA], [GEOGRAPHIC_DATA], [GEOGRAPHIC_DATA] [GEOGR…" at bounding box center [784, 348] width 1568 height 727
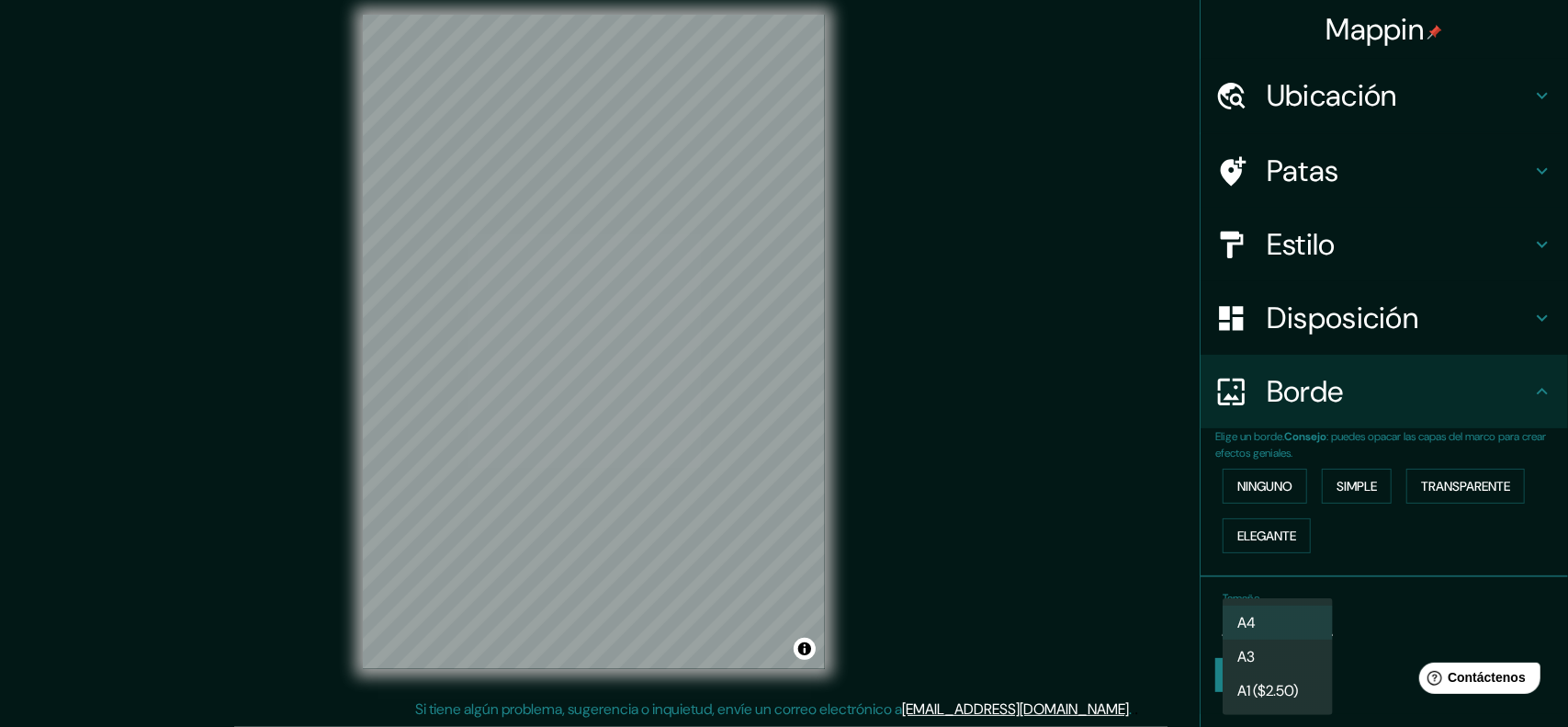
click at [1407, 624] on div at bounding box center [784, 363] width 1568 height 727
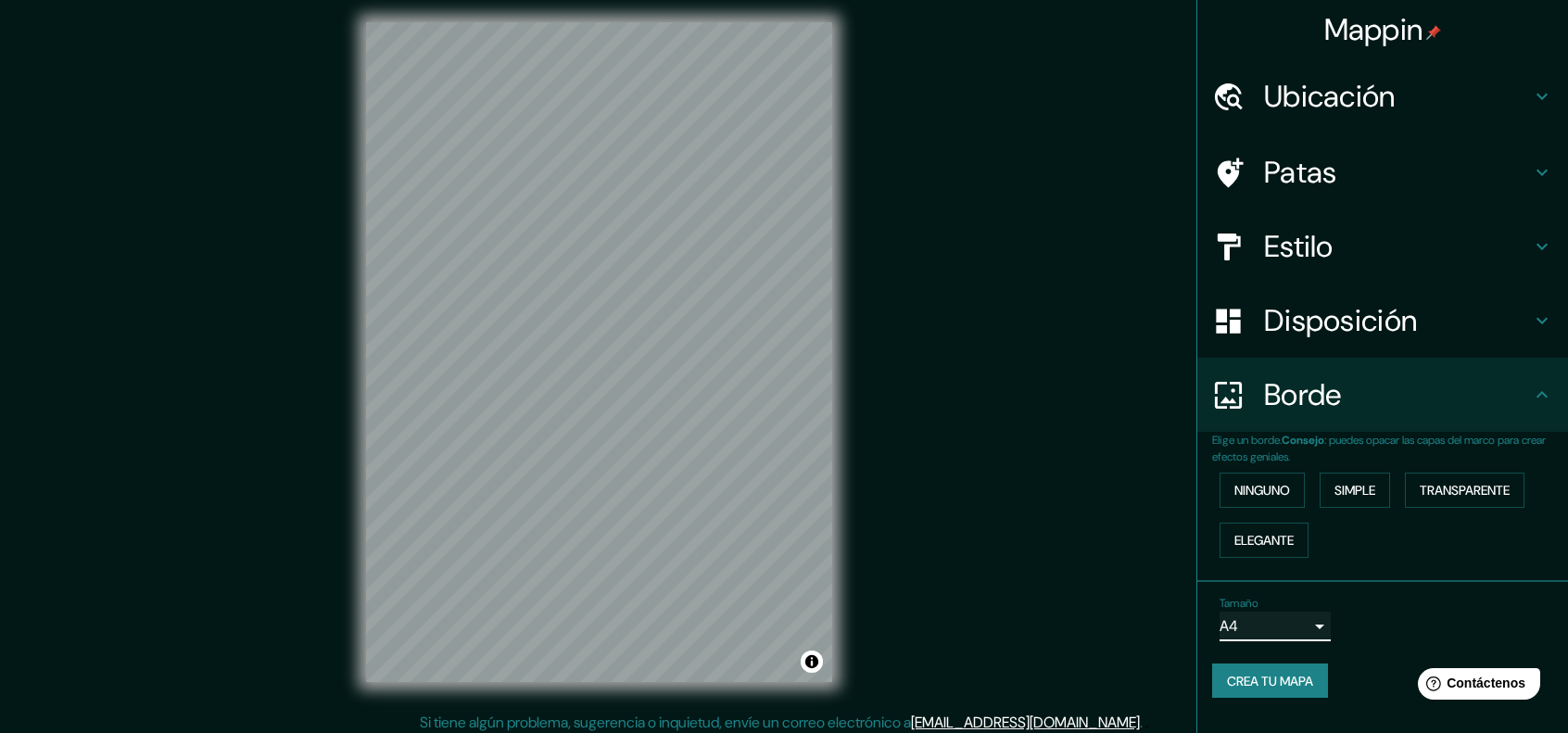
scroll to position [0, 0]
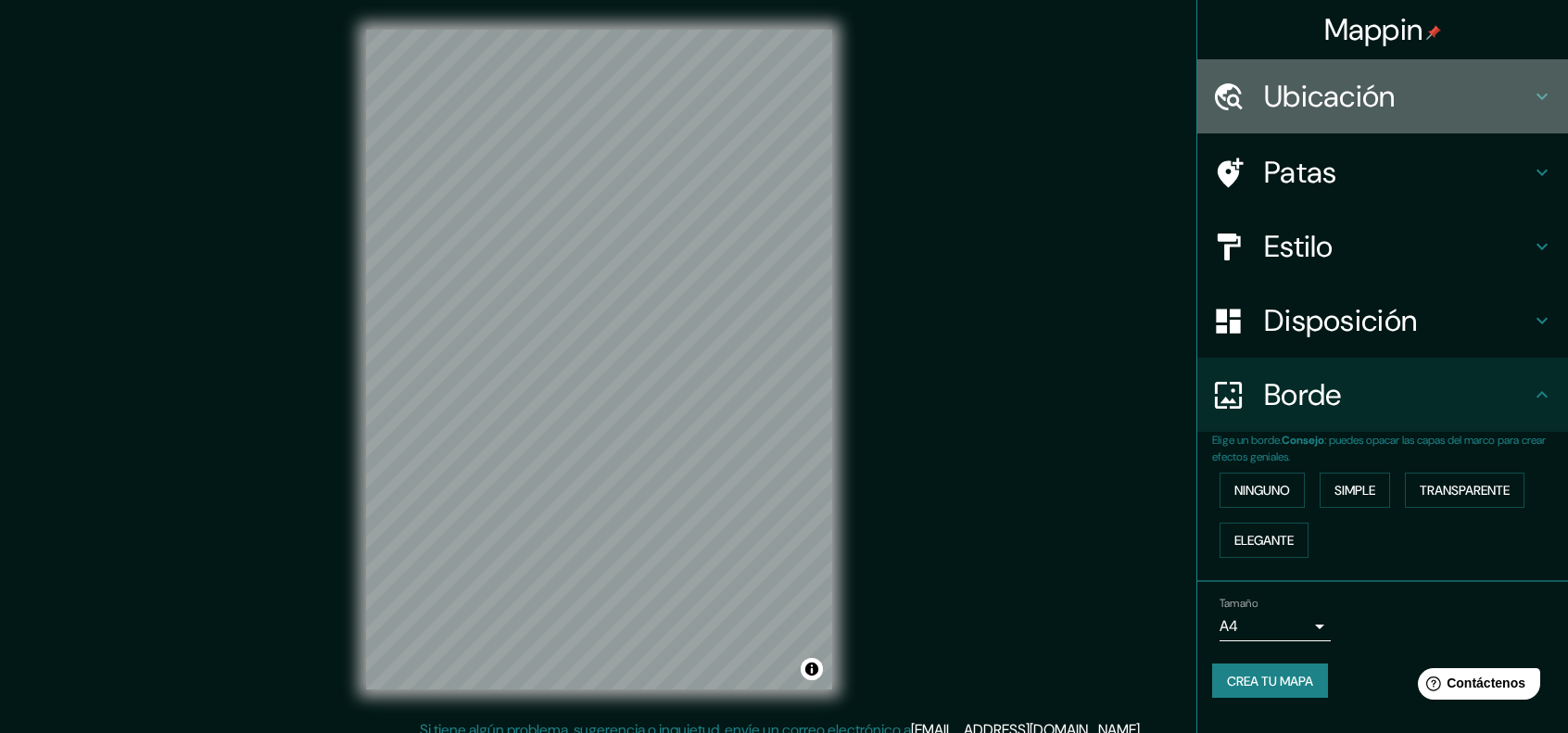
click at [1546, 93] on icon at bounding box center [1542, 96] width 23 height 23
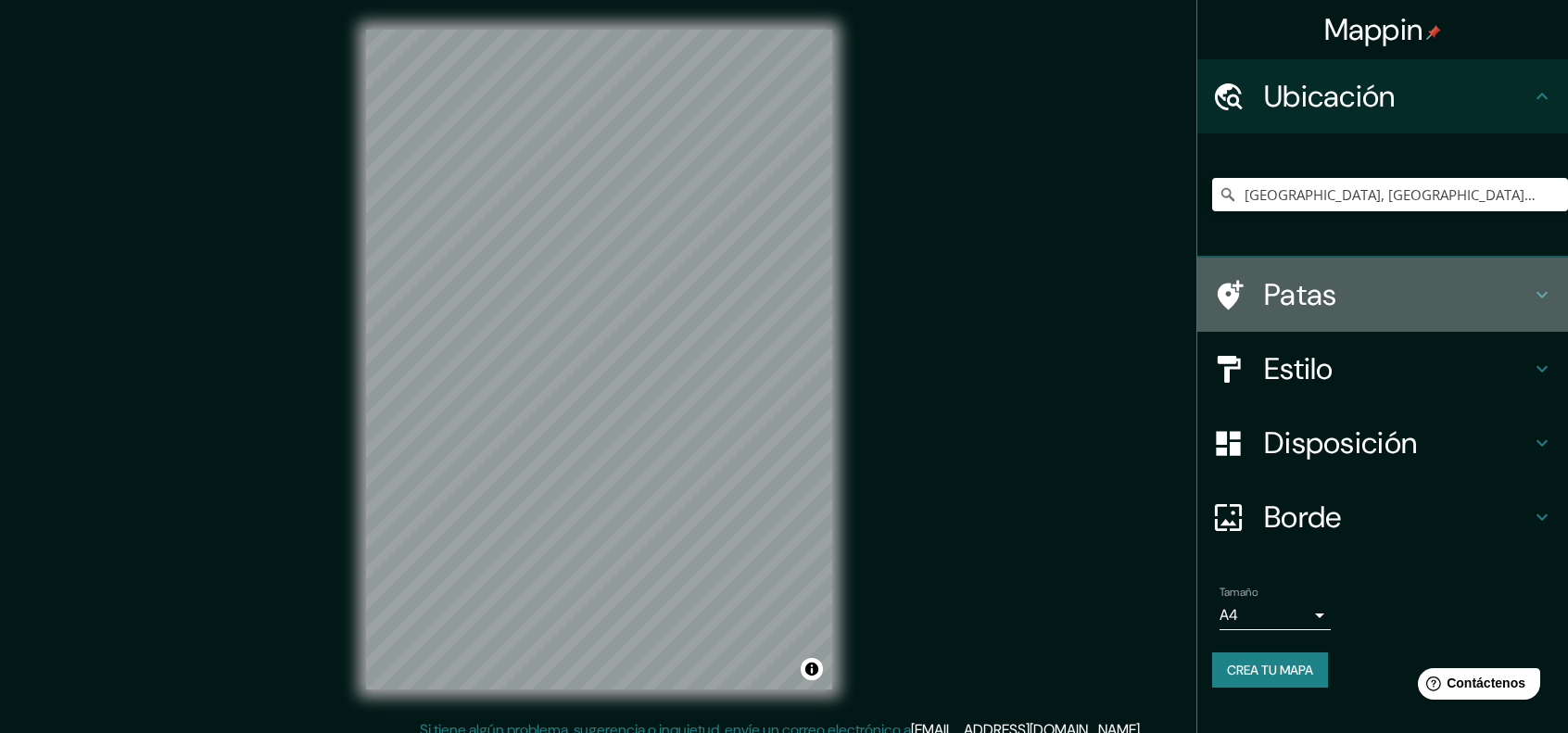
click at [1508, 299] on h4 "Patas" at bounding box center [1398, 294] width 267 height 37
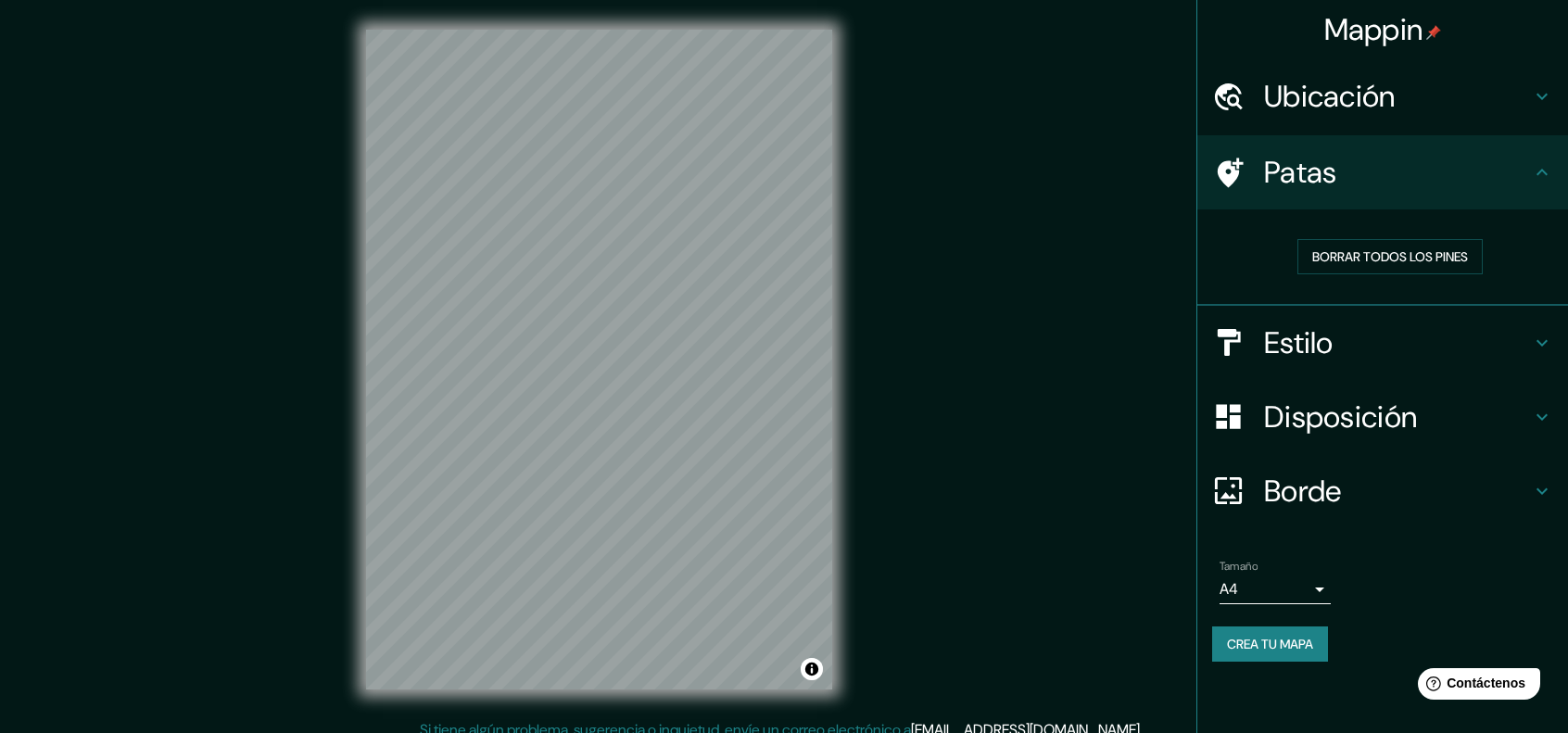
click at [1451, 325] on h4 "Estilo" at bounding box center [1398, 342] width 267 height 37
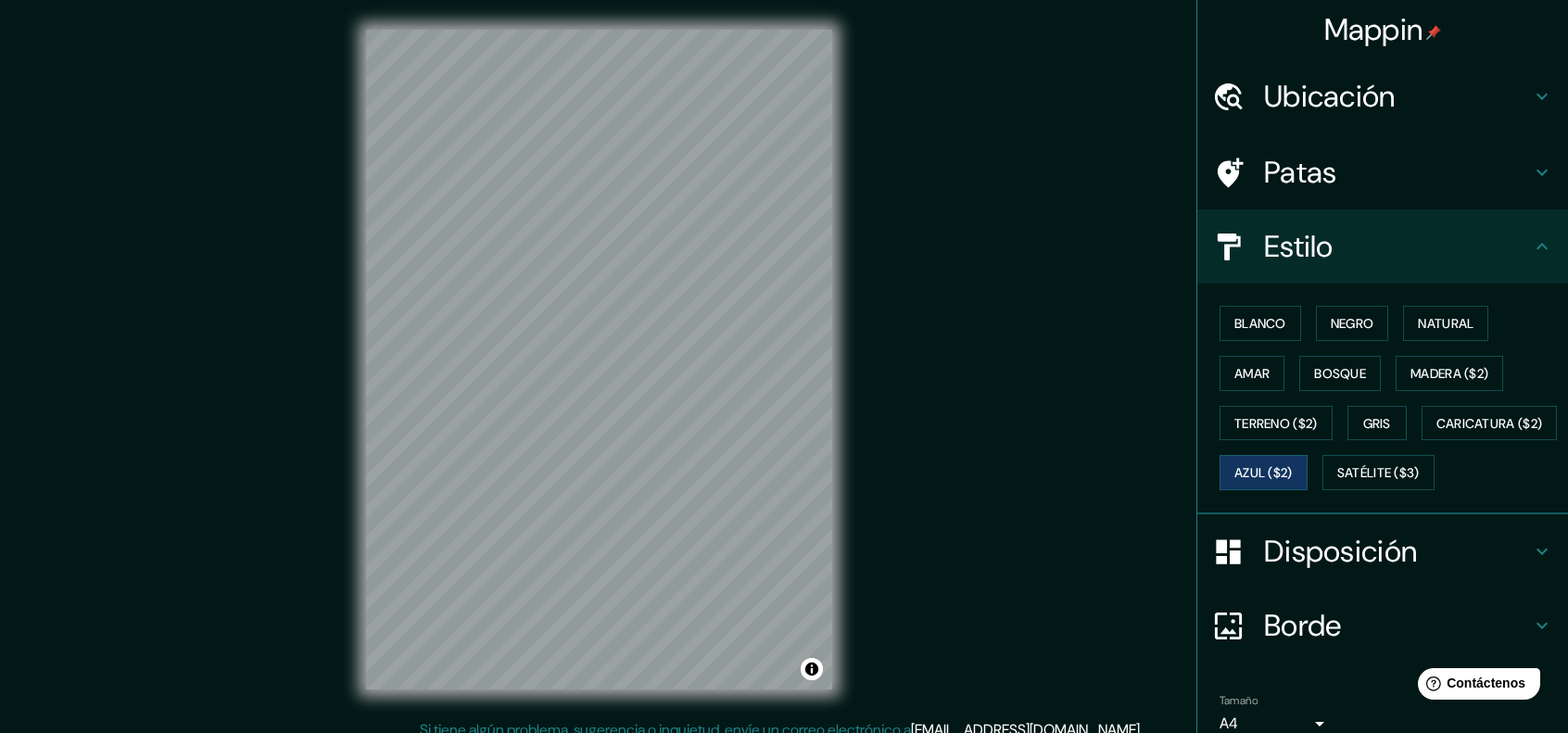
click at [1435, 569] on h4 "Disposición" at bounding box center [1398, 550] width 267 height 37
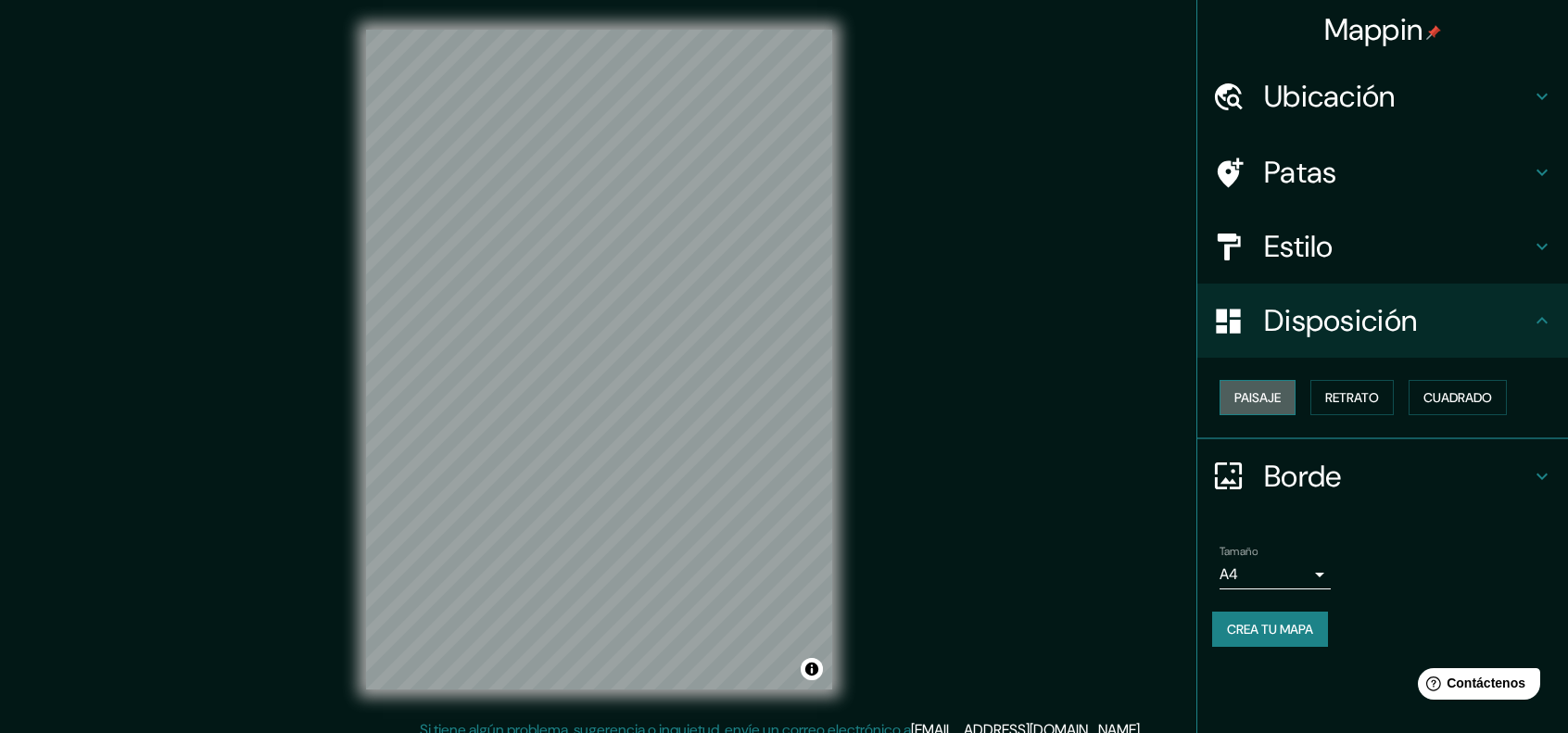
click at [1269, 405] on font "Paisaje" at bounding box center [1258, 397] width 46 height 17
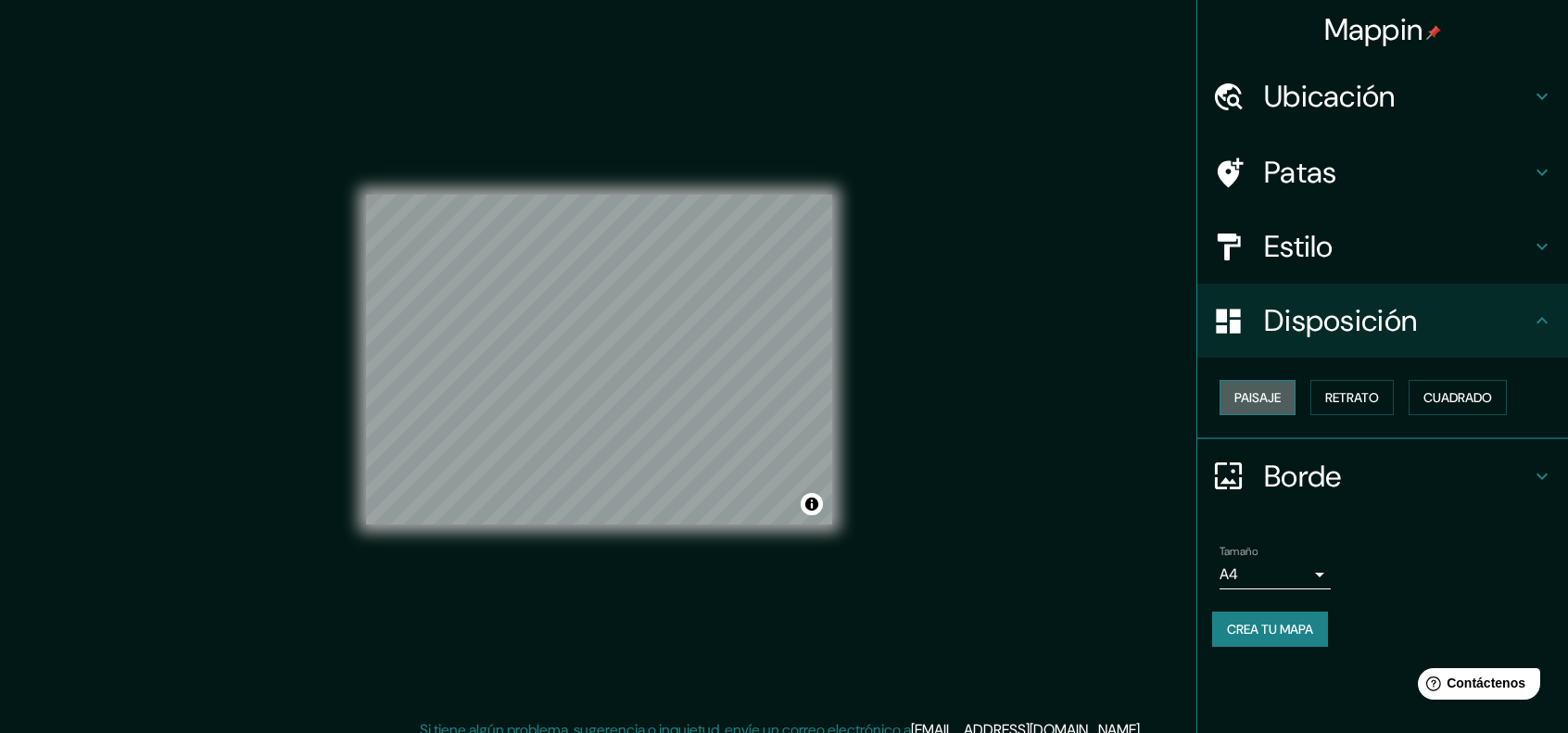
click at [1269, 405] on font "Paisaje" at bounding box center [1258, 397] width 46 height 17
click at [1364, 401] on font "Retrato" at bounding box center [1352, 397] width 54 height 17
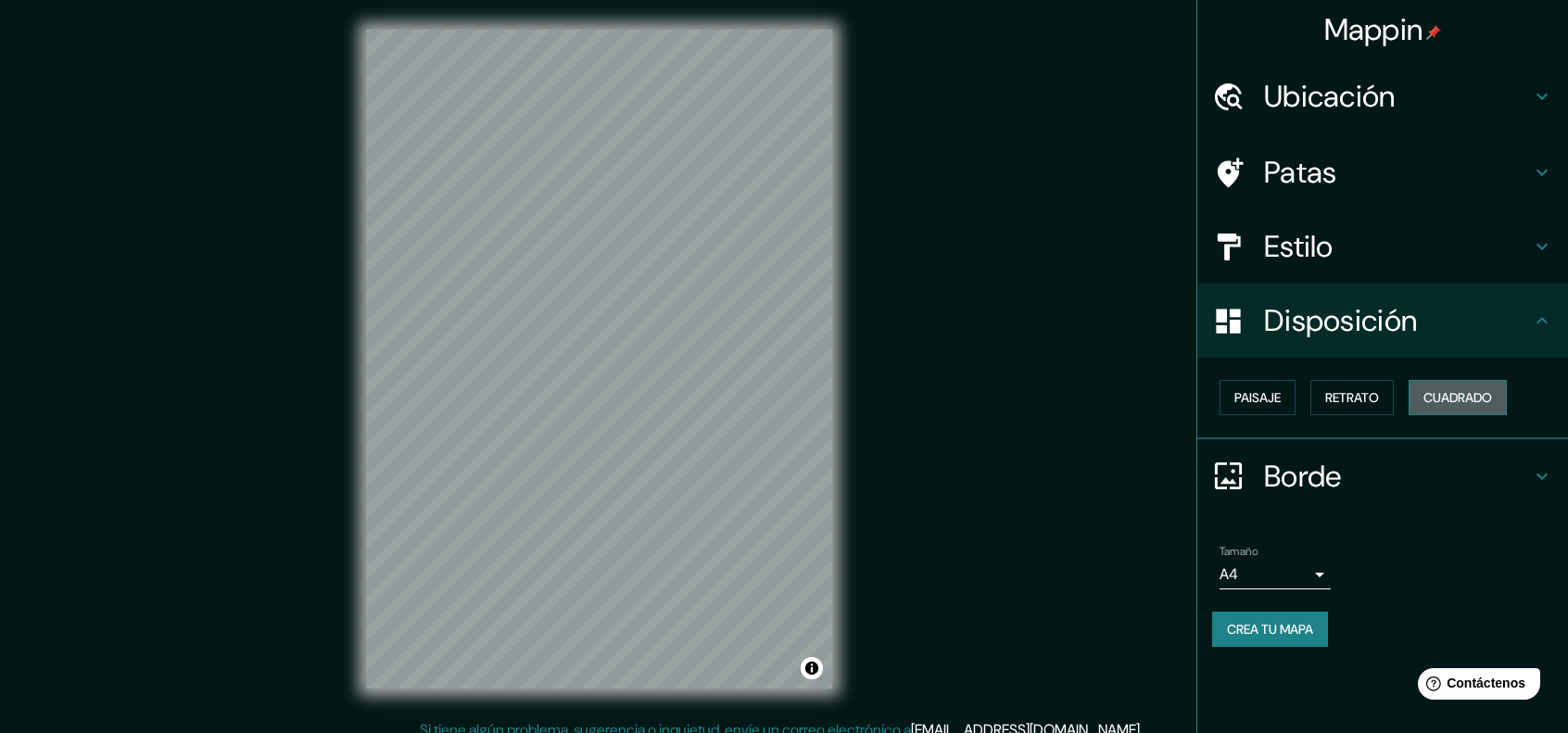
click at [1442, 399] on font "Cuadrado" at bounding box center [1457, 397] width 68 height 17
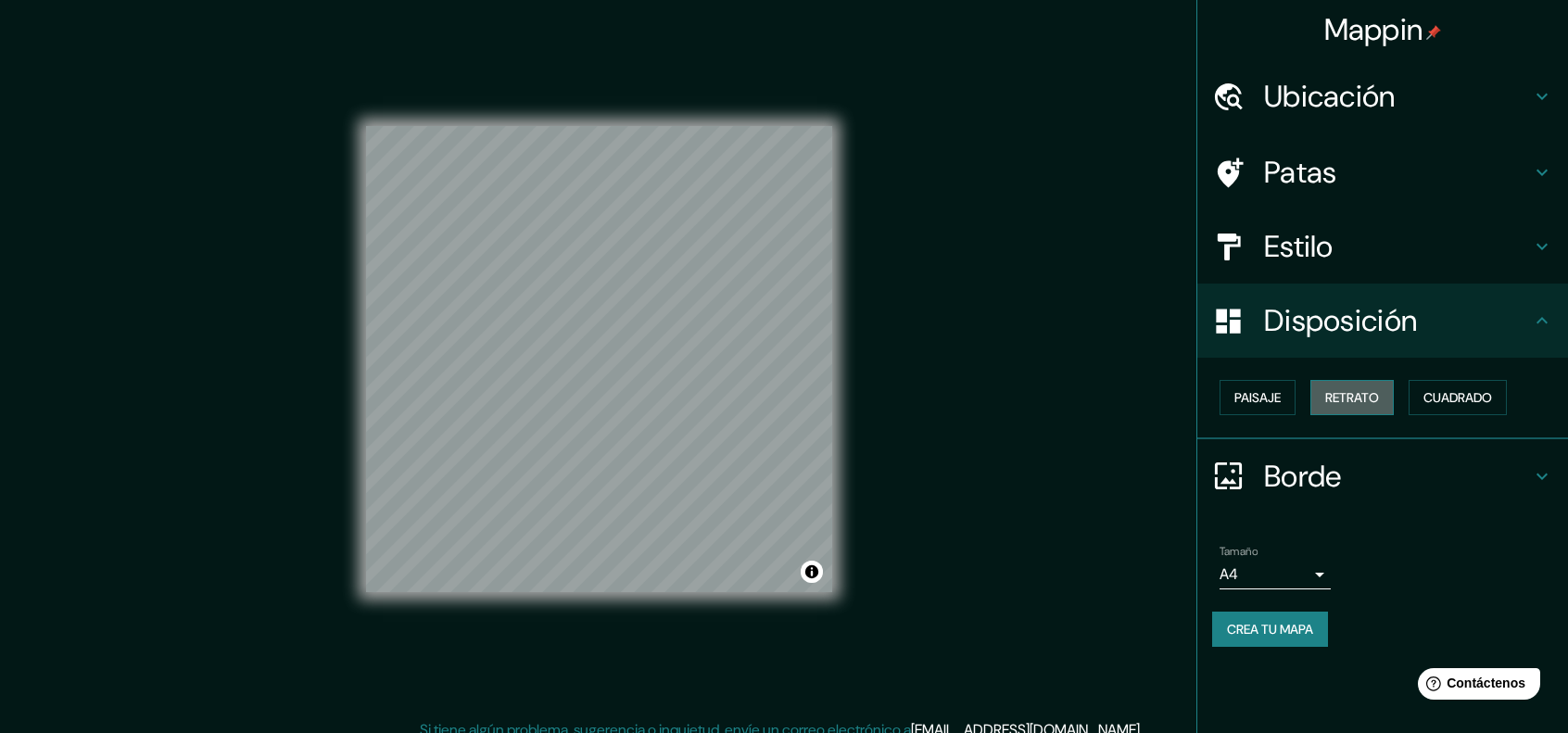
click at [1336, 397] on font "Retrato" at bounding box center [1352, 397] width 54 height 17
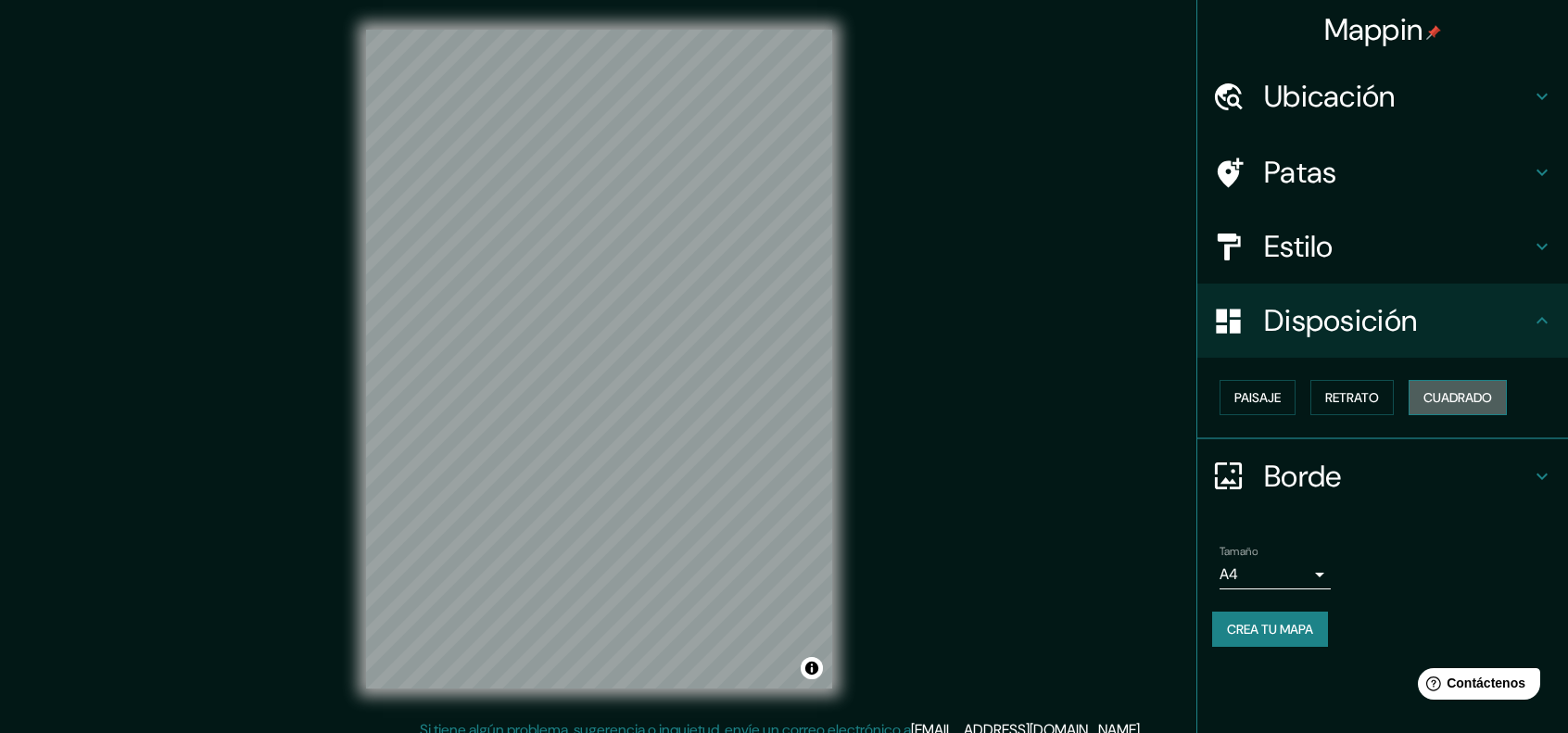
click at [1435, 393] on font "Cuadrado" at bounding box center [1457, 397] width 68 height 17
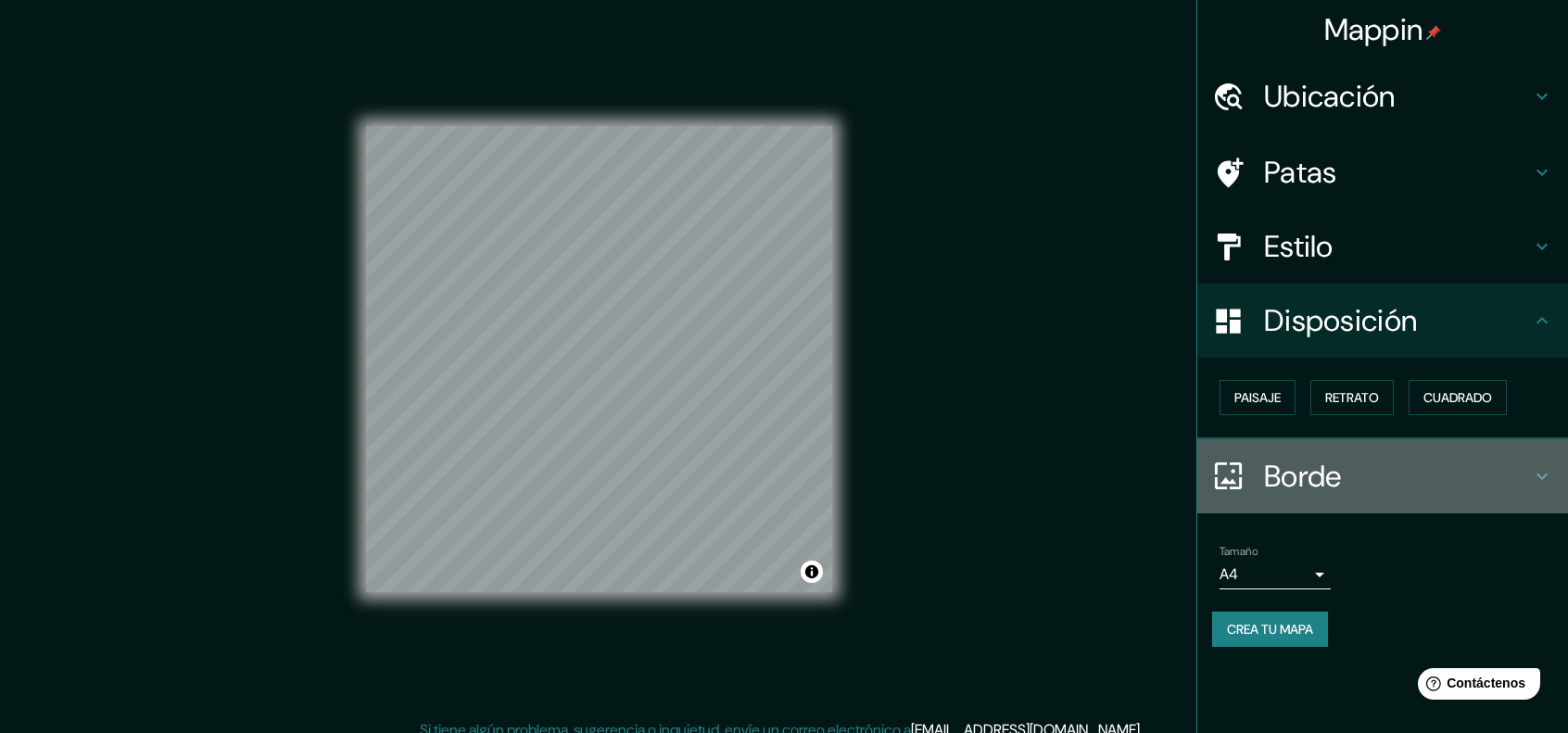
click at [1430, 473] on h4 "Borde" at bounding box center [1398, 476] width 267 height 37
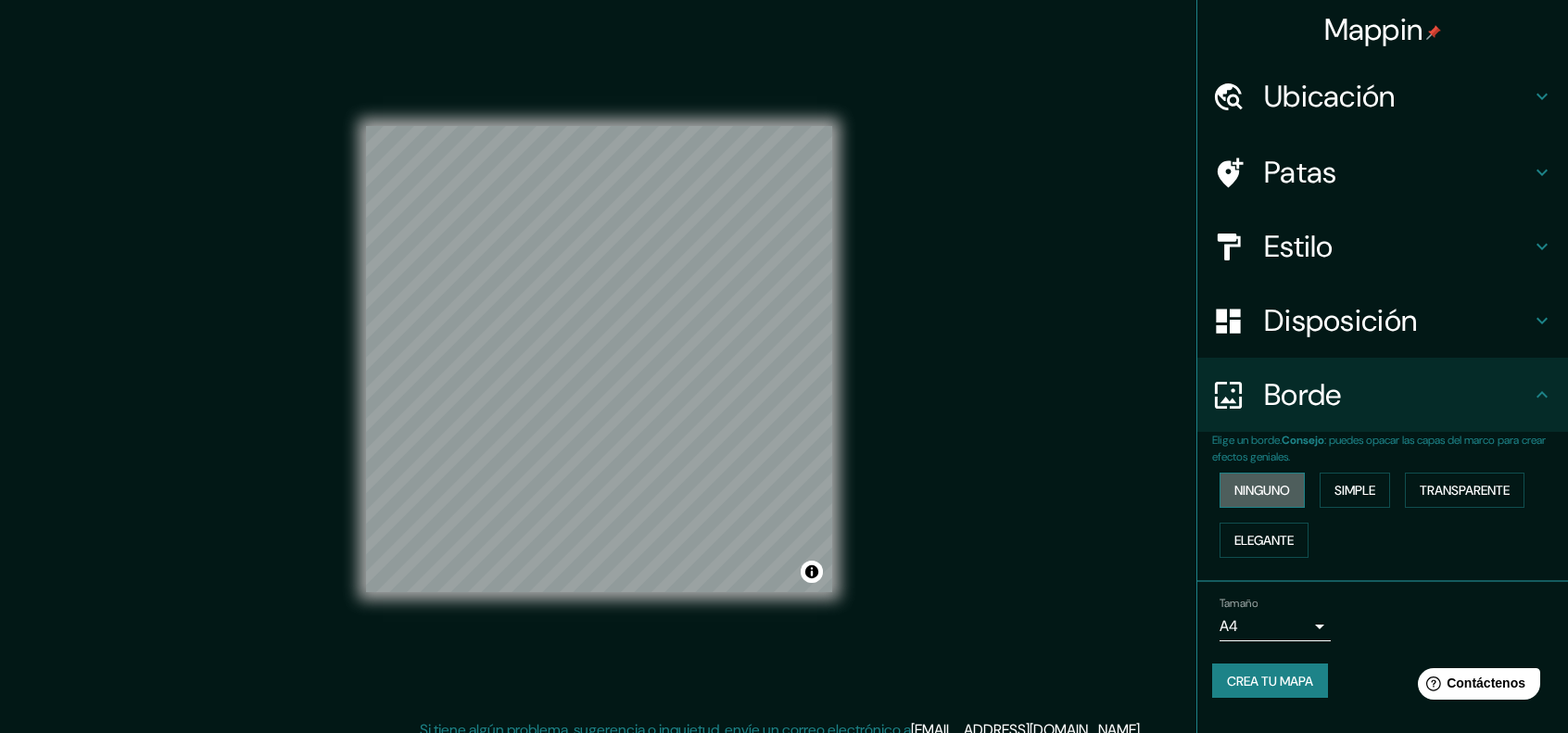
click at [1277, 484] on font "Ninguno" at bounding box center [1262, 490] width 56 height 17
click at [1273, 484] on font "Ninguno" at bounding box center [1262, 490] width 56 height 17
click at [1375, 483] on font "Simple" at bounding box center [1354, 490] width 41 height 17
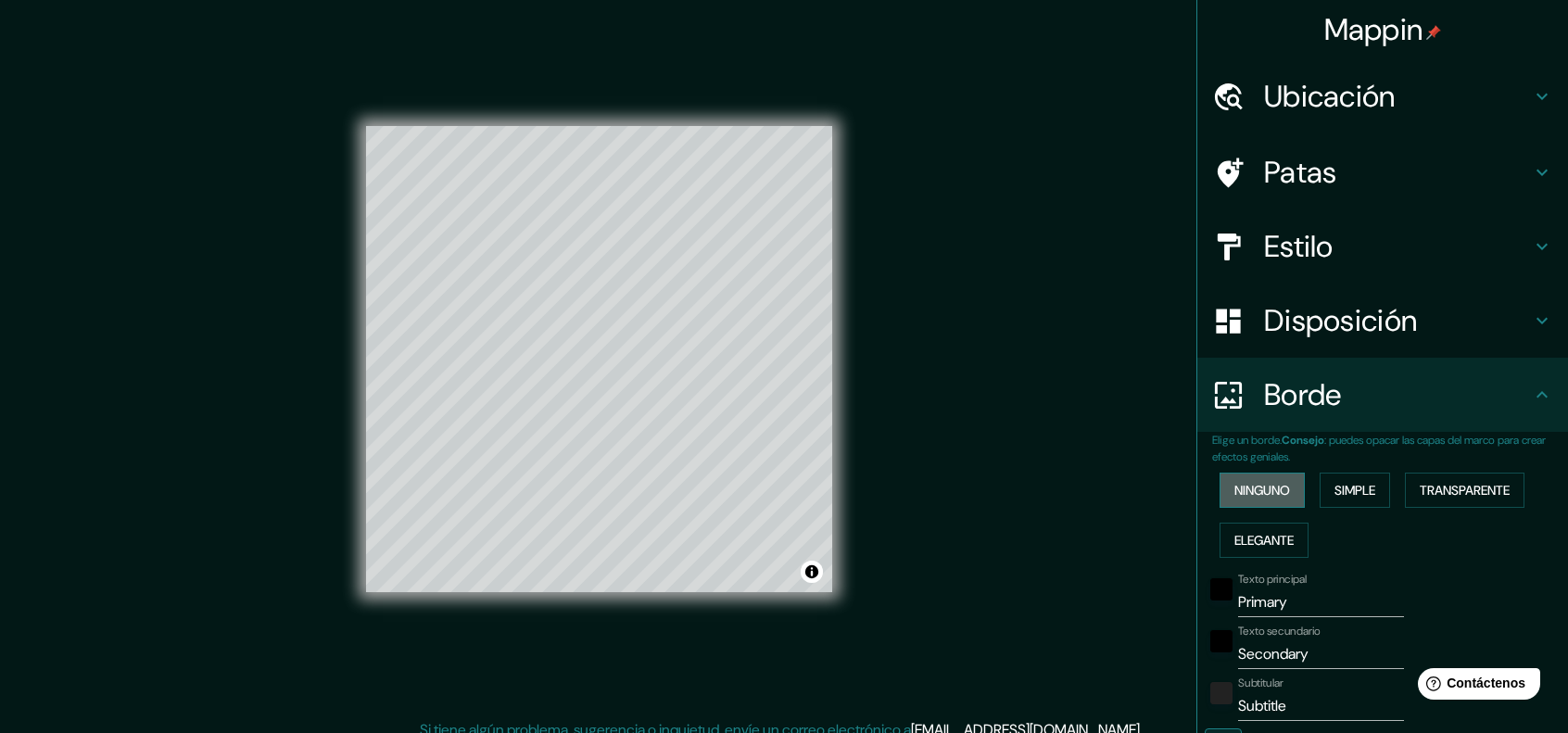
click at [1286, 487] on button "Ninguno" at bounding box center [1262, 490] width 85 height 35
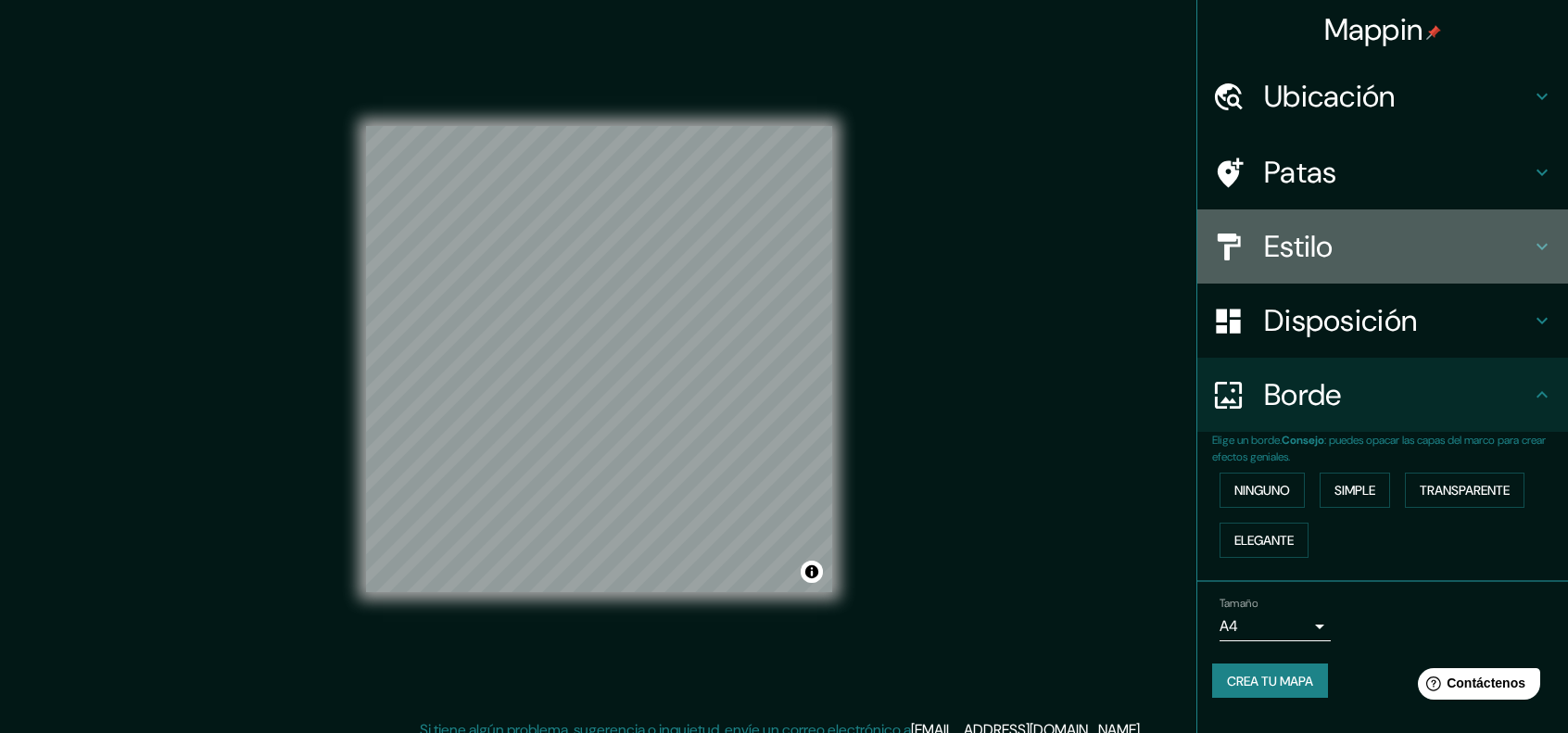
click at [1257, 244] on div at bounding box center [1238, 247] width 52 height 32
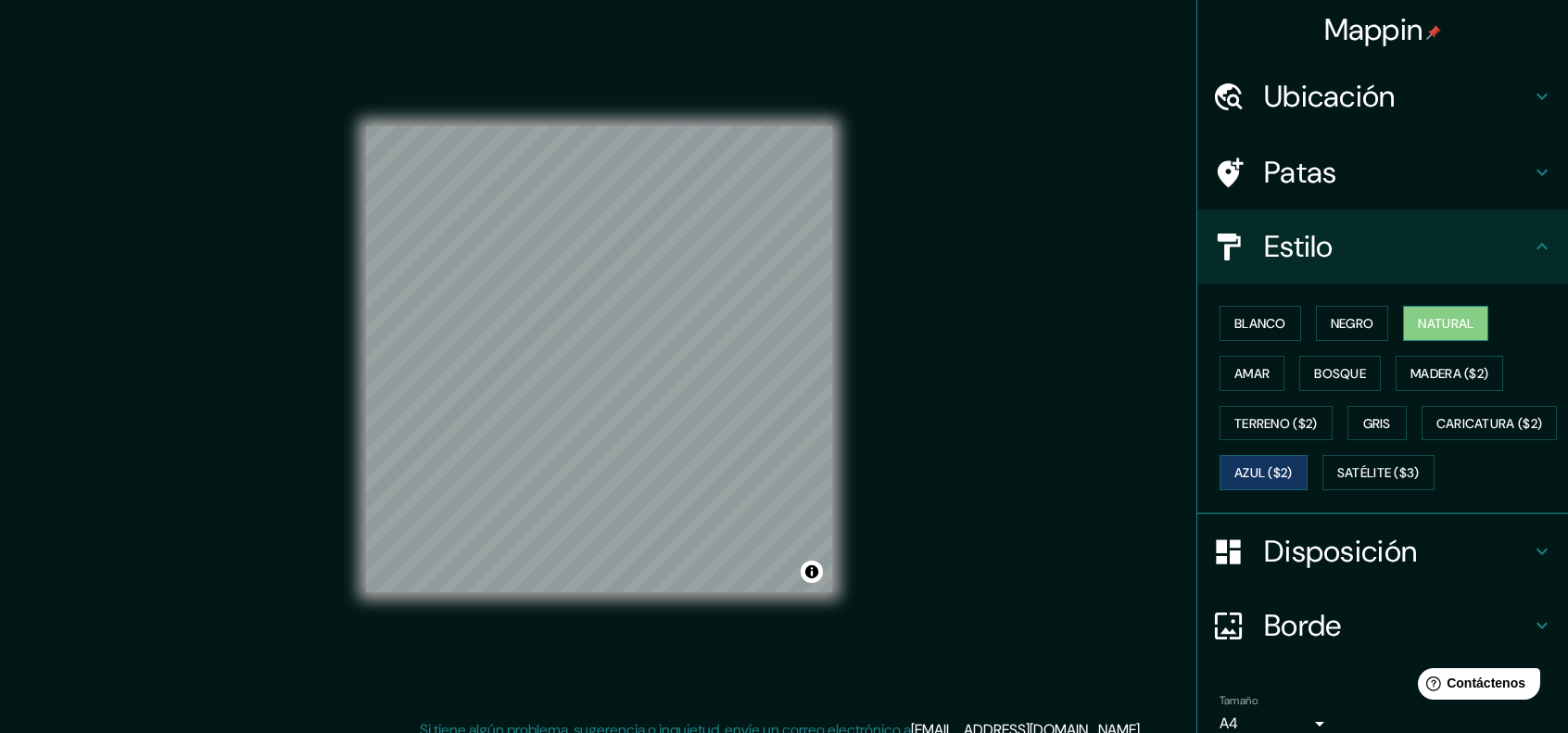
click at [1407, 323] on button "Natural" at bounding box center [1446, 323] width 85 height 35
click at [1435, 367] on font "Madera ($2)" at bounding box center [1450, 374] width 78 height 17
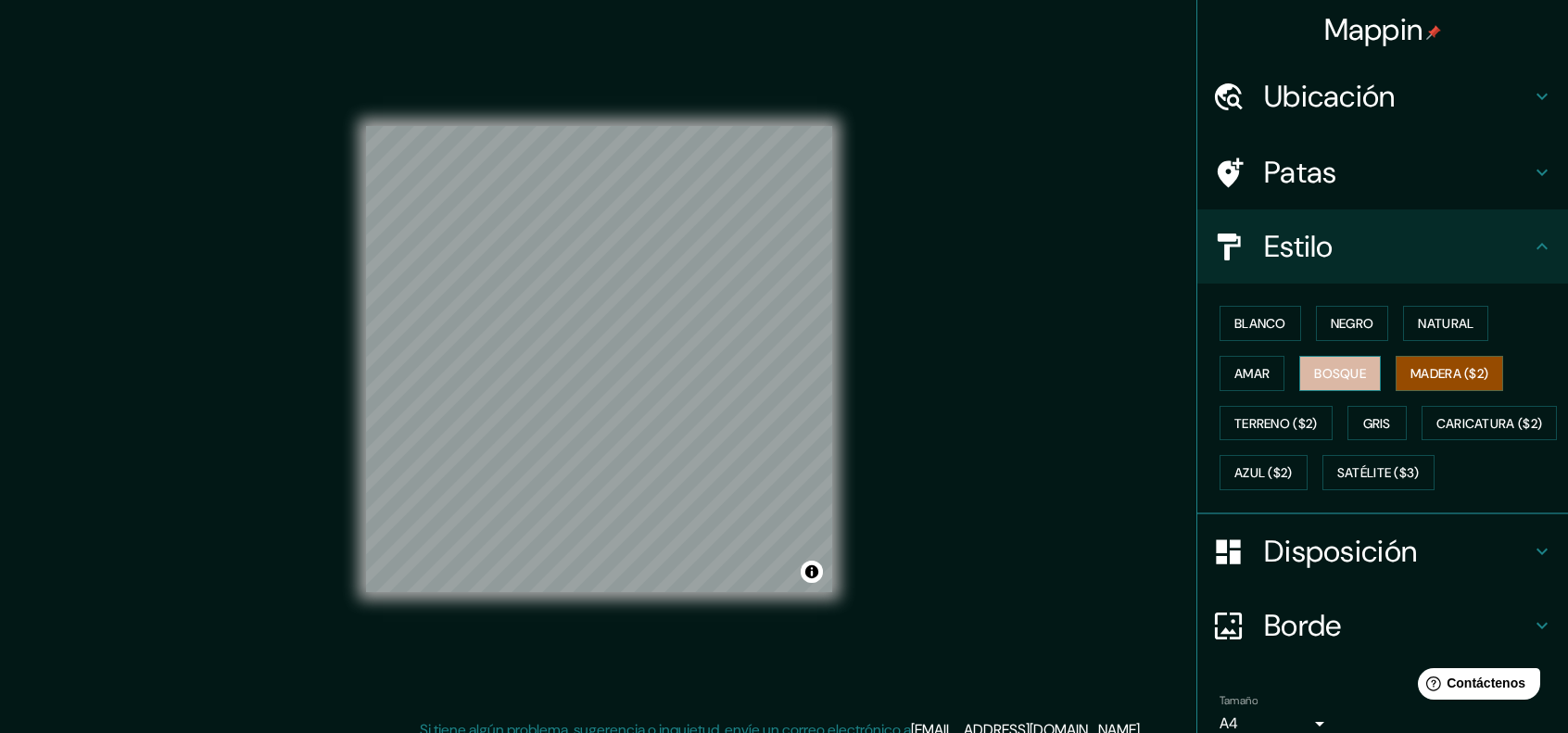
click at [1314, 374] on font "Bosque" at bounding box center [1340, 374] width 52 height 17
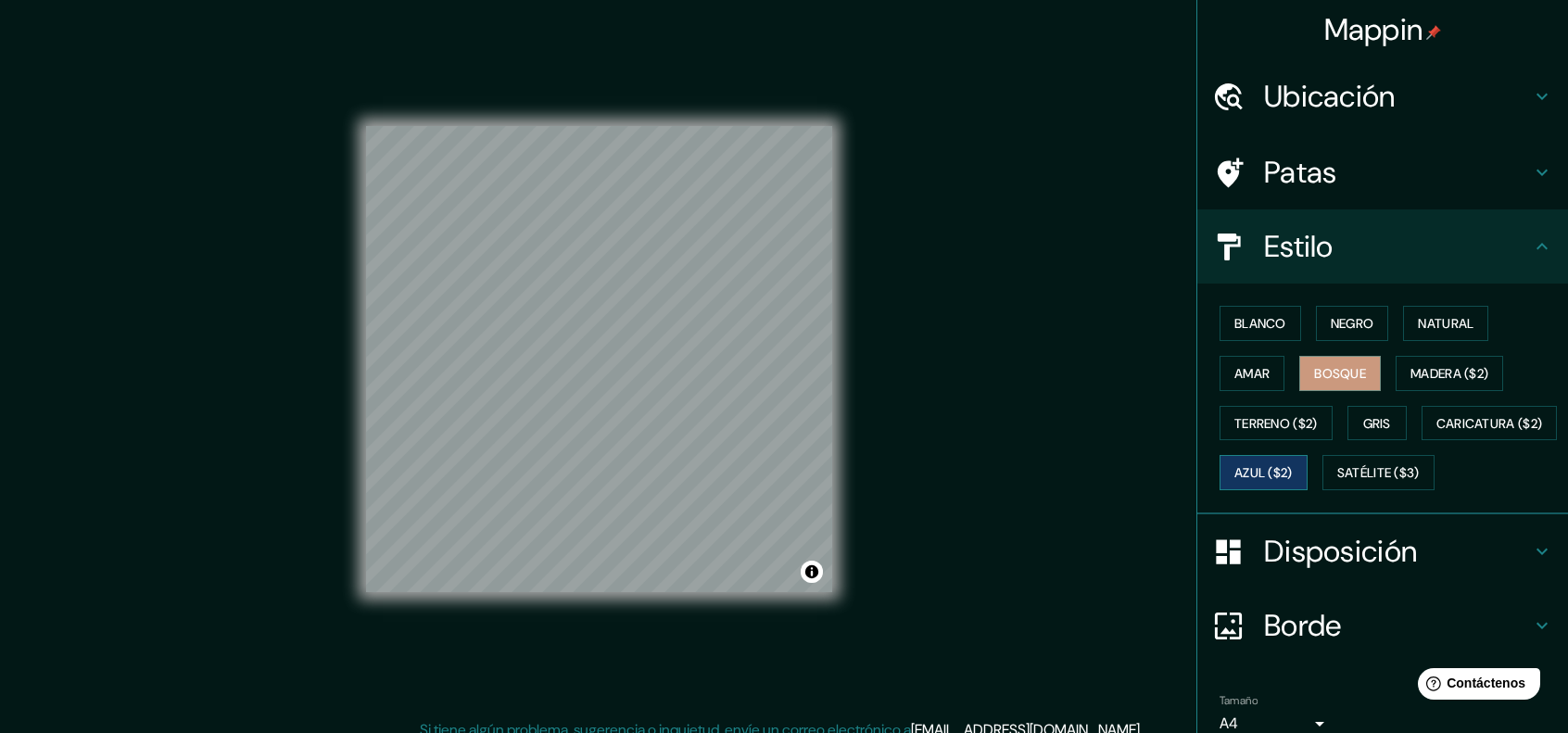
click at [1293, 465] on font "Azul ($2)" at bounding box center [1264, 474] width 59 height 17
click at [1337, 481] on font "Satélite ($3)" at bounding box center [1378, 474] width 82 height 17
click at [1293, 465] on font "Azul ($2)" at bounding box center [1264, 474] width 59 height 17
